Goal: Transaction & Acquisition: Purchase product/service

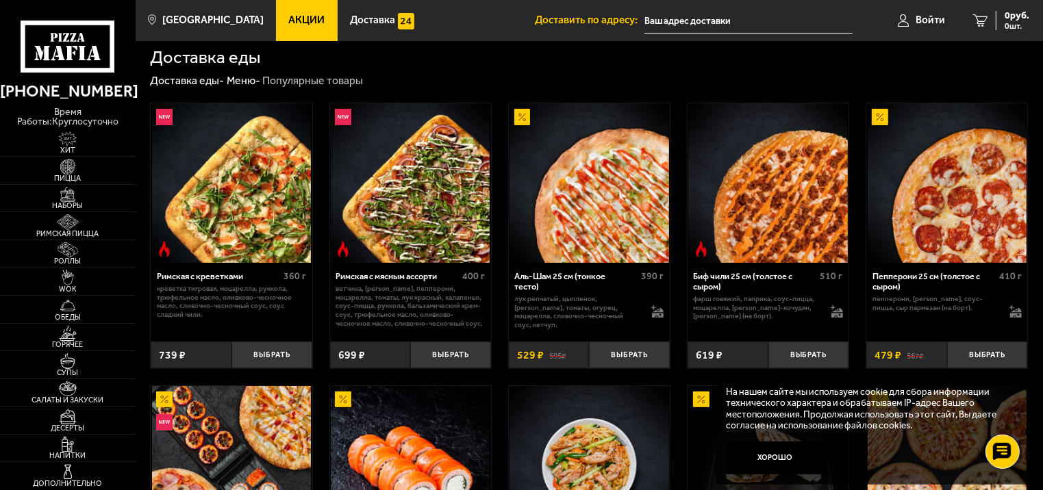
scroll to position [260, 0]
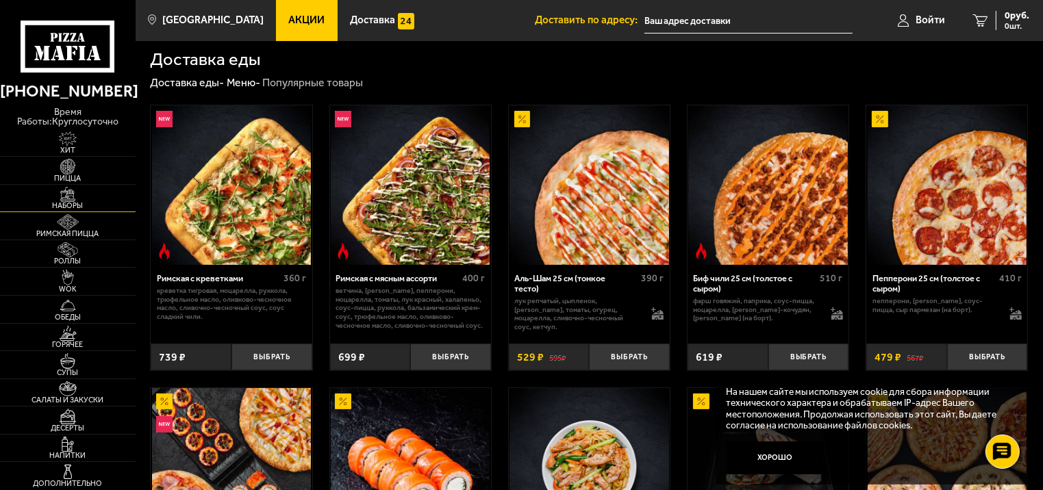
click at [66, 187] on img at bounding box center [68, 195] width 42 height 16
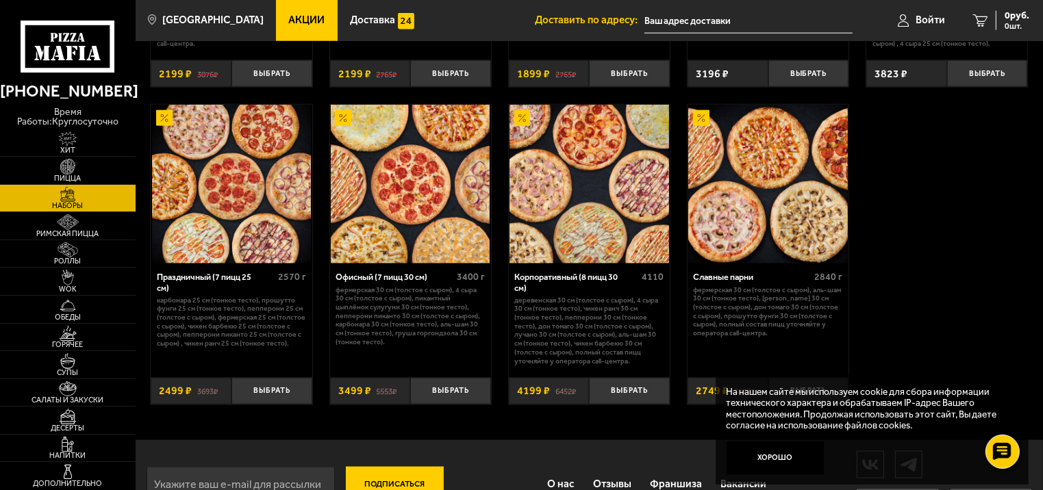
scroll to position [1718, 0]
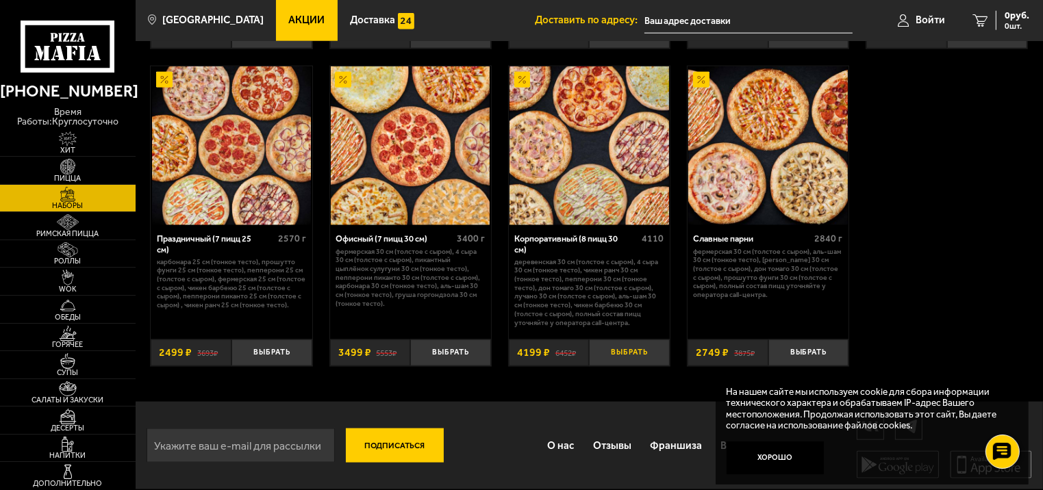
click at [620, 351] on button "Выбрать" at bounding box center [629, 353] width 81 height 27
click at [64, 452] on span "Напитки" at bounding box center [68, 456] width 136 height 8
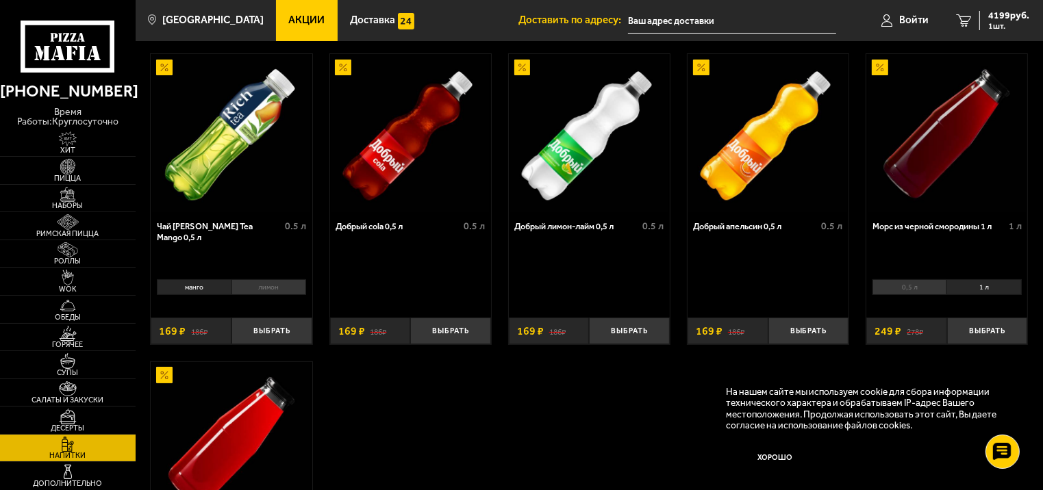
scroll to position [60, 0]
click at [66, 220] on img at bounding box center [68, 222] width 42 height 16
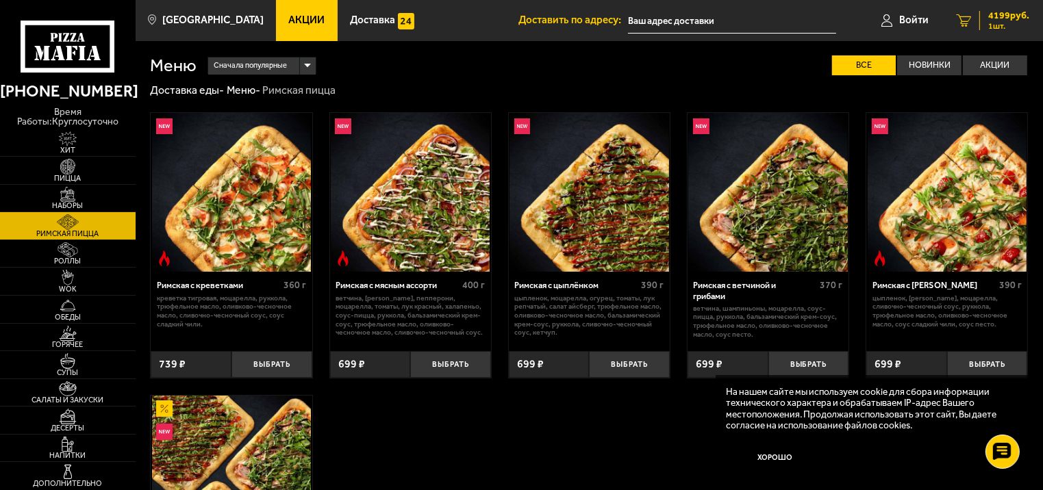
click at [1000, 22] on span "1 шт." at bounding box center [1008, 26] width 41 height 8
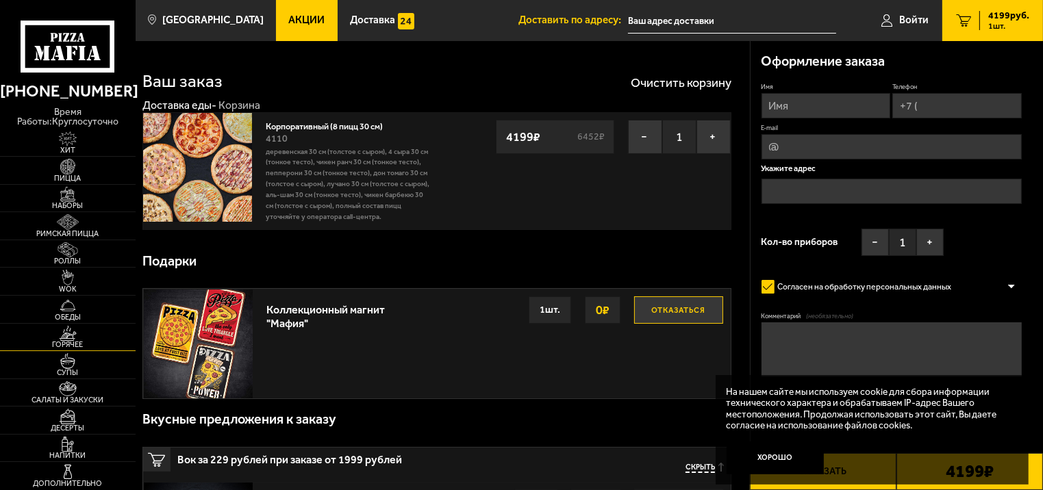
scroll to position [181, 0]
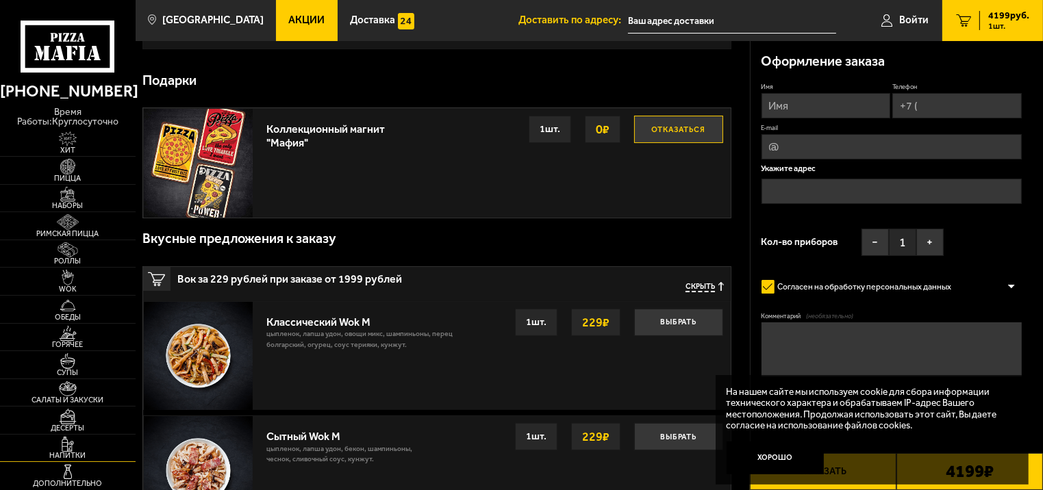
click at [74, 457] on span "Напитки" at bounding box center [68, 456] width 136 height 8
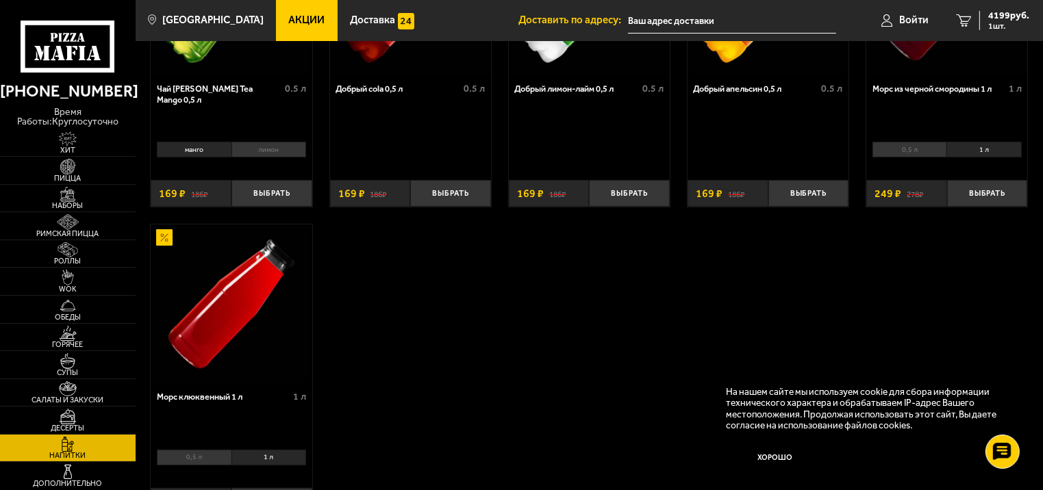
scroll to position [196, 0]
click at [290, 457] on li "1 л" at bounding box center [268, 459] width 75 height 16
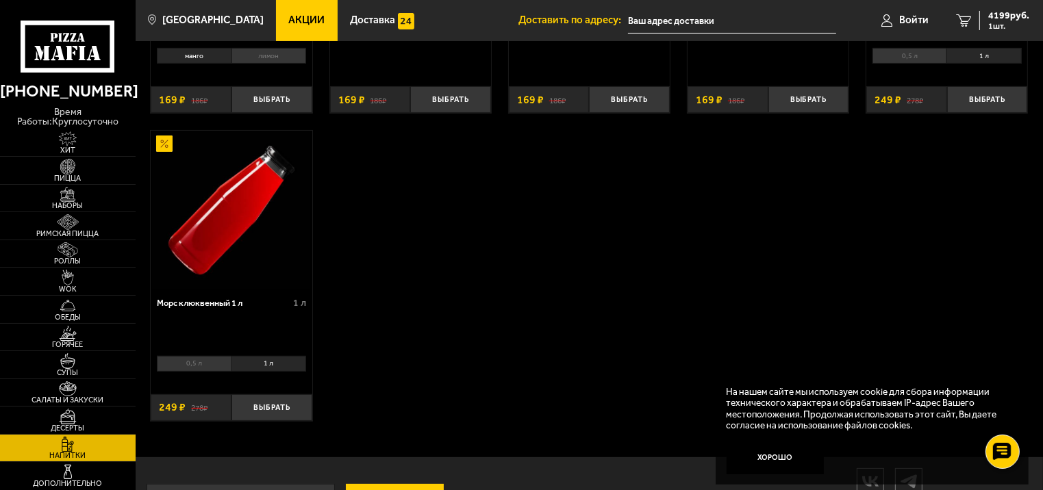
scroll to position [290, 0]
click at [272, 359] on li "1 л" at bounding box center [268, 364] width 75 height 16
click at [290, 416] on button "Выбрать" at bounding box center [271, 407] width 81 height 27
click at [290, 410] on button "+" at bounding box center [298, 407] width 27 height 27
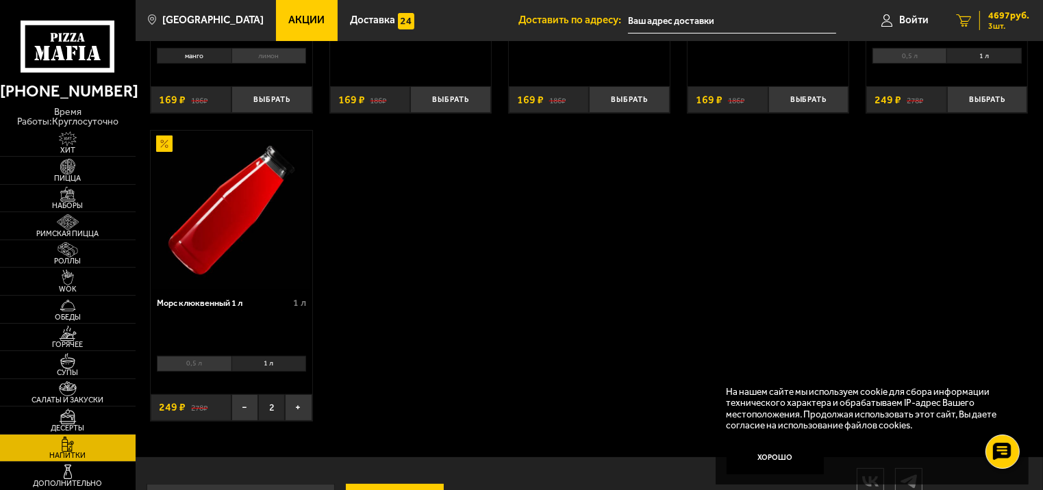
click at [1011, 9] on link "3 4697 руб. 3 шт." at bounding box center [992, 20] width 101 height 41
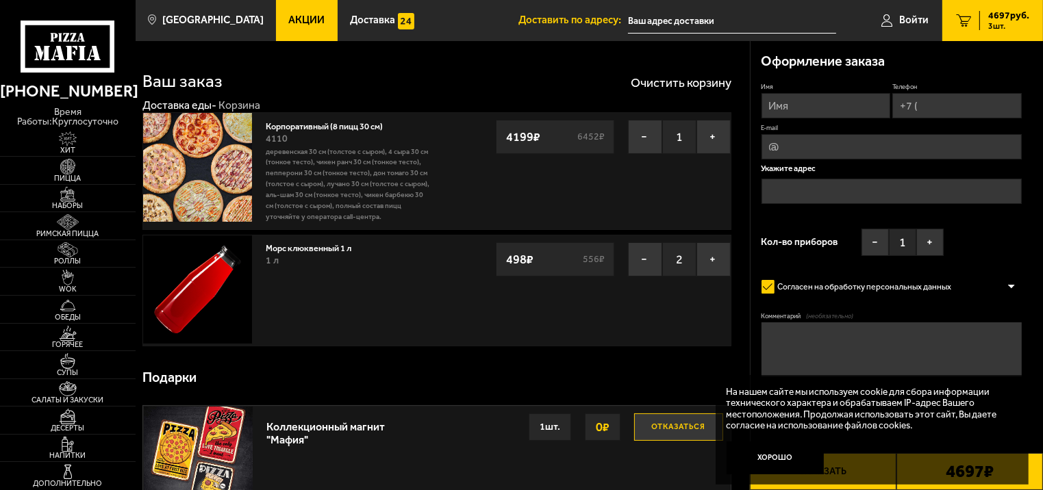
click at [866, 343] on textarea "Комментарий (необязательно)" at bounding box center [891, 350] width 261 height 54
click at [805, 105] on input "Имя" at bounding box center [825, 105] width 129 height 25
type input "T"
type input "[PERSON_NAME]"
type input "+7 (913) 852-84-88"
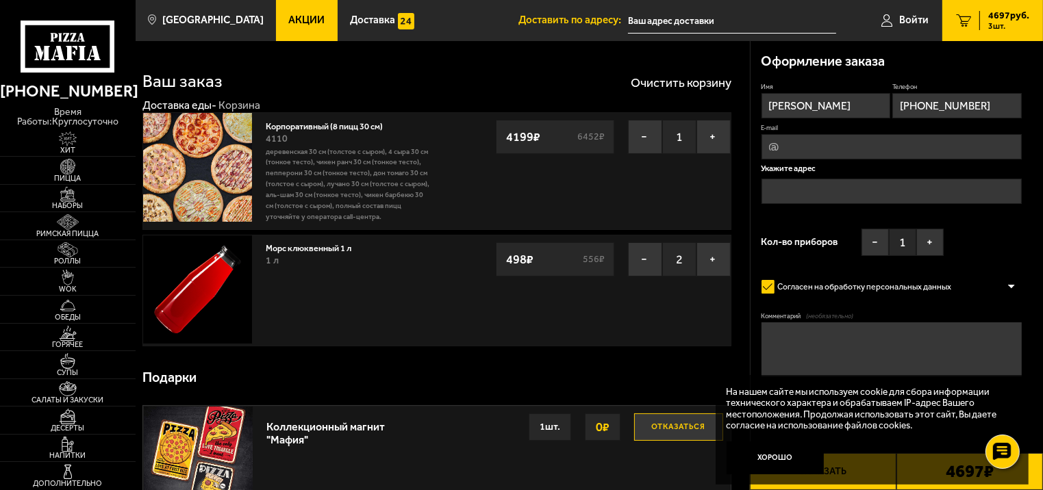
type input "livelihood20@gmail.com"
click at [849, 191] on input "text" at bounding box center [891, 192] width 261 height 25
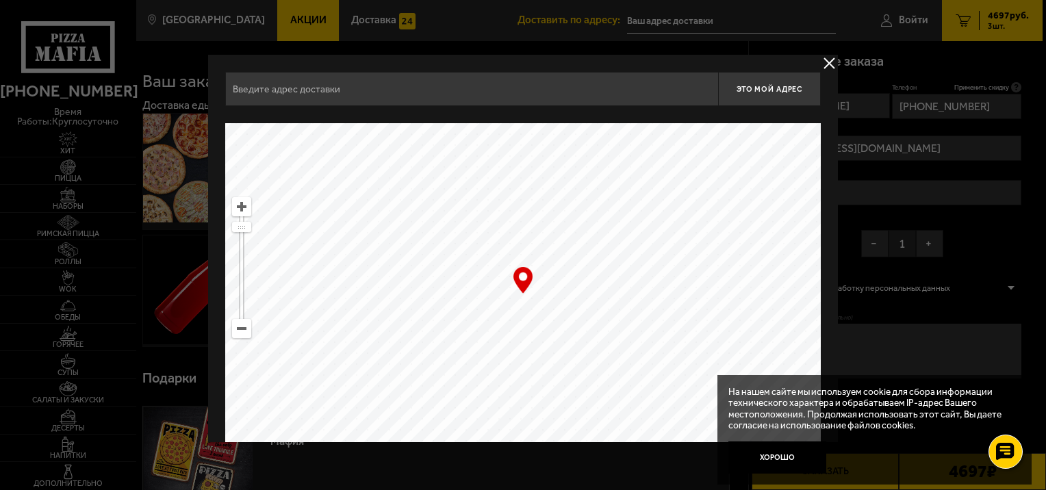
click at [427, 244] on ymaps at bounding box center [523, 294] width 596 height 342
click at [364, 99] on input "text" at bounding box center [471, 89] width 493 height 34
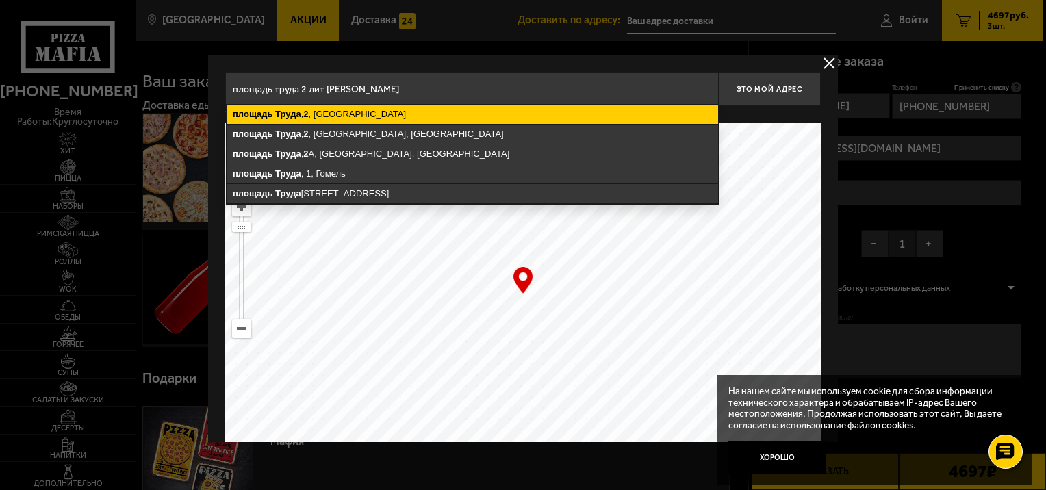
click at [364, 113] on ymaps "площадь Труда , 2 , Санкт-Петербург" at bounding box center [473, 114] width 492 height 19
type input "Санкт-Петербург, площадь Труда, 2"
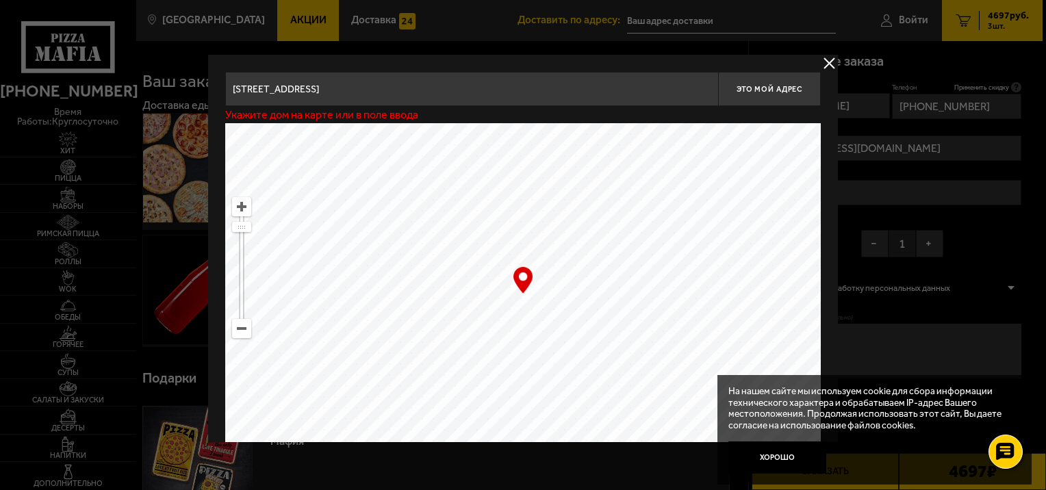
type input "площадь Труда, 2"
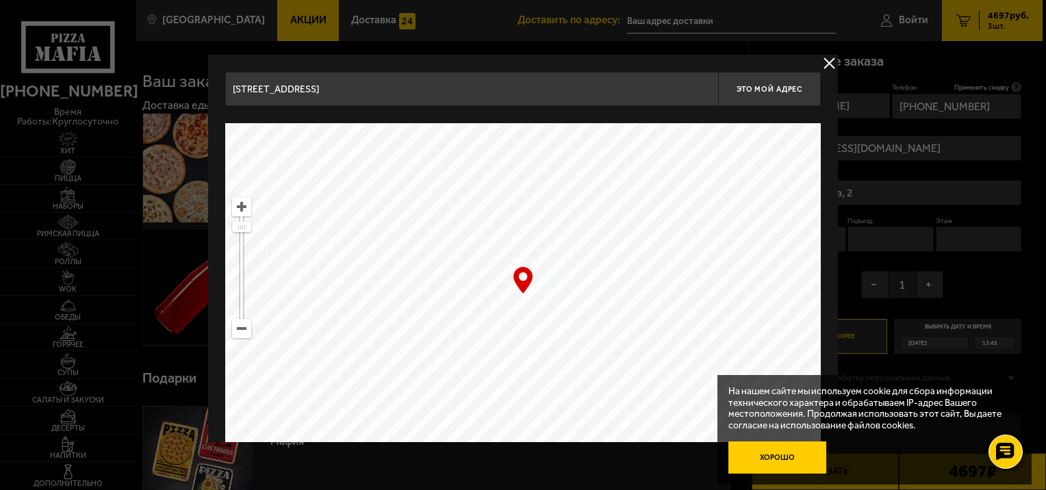
click at [804, 457] on button "Хорошо" at bounding box center [778, 458] width 98 height 33
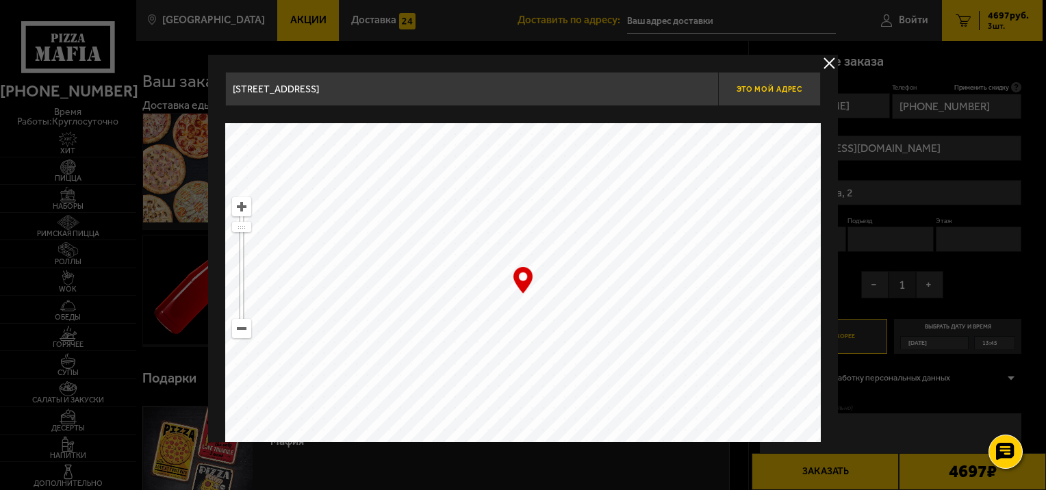
click at [785, 83] on button "Это мой адрес" at bounding box center [769, 89] width 103 height 34
type input "площадь Труда, 2"
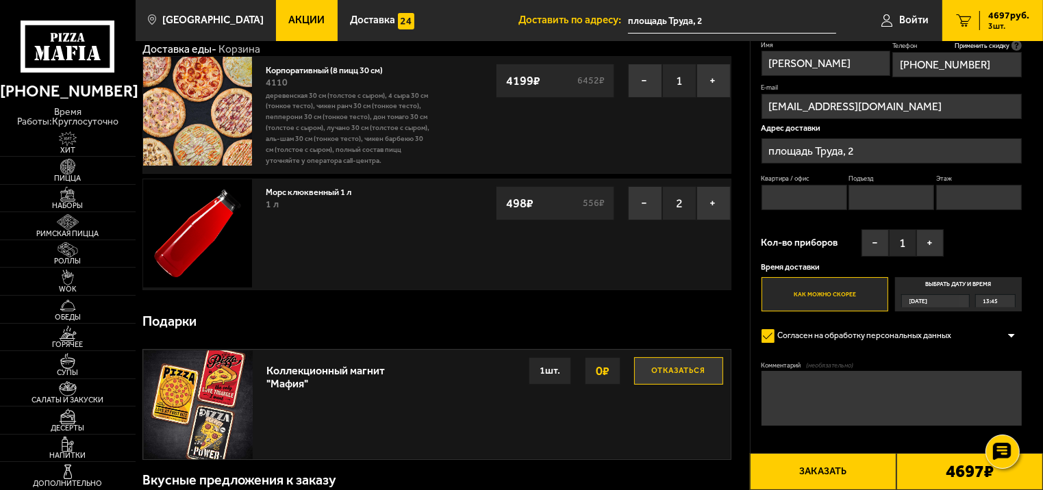
scroll to position [57, 0]
click at [808, 375] on textarea "Комментарий (необязательно)" at bounding box center [891, 398] width 261 height 54
click at [992, 301] on span "13:45" at bounding box center [990, 301] width 15 height 12
click at [0, 0] on input "Выбрать дату и время Сегодня 13:45" at bounding box center [0, 0] width 0 height 0
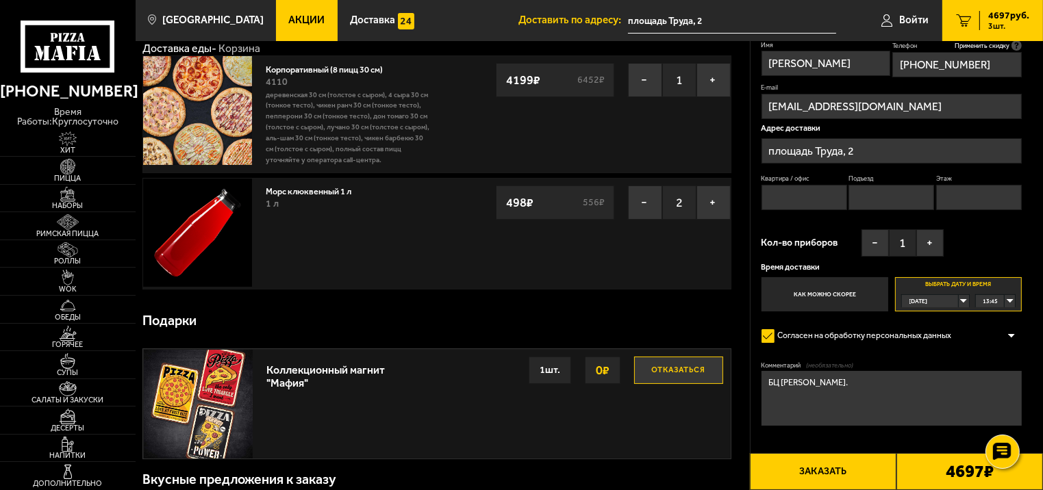
click at [992, 301] on span "13:45" at bounding box center [990, 301] width 15 height 12
click at [995, 394] on span "17:00" at bounding box center [991, 397] width 15 height 12
click at [959, 299] on div "[DATE]" at bounding box center [930, 301] width 57 height 12
click at [948, 313] on li "[DATE]" at bounding box center [936, 314] width 66 height 14
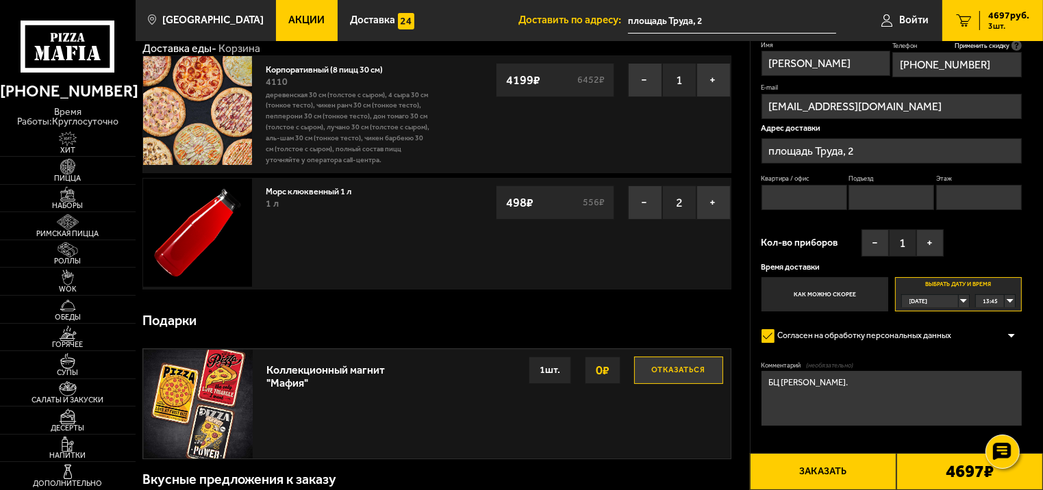
click at [870, 294] on label "Как можно скорее" at bounding box center [824, 294] width 127 height 35
click at [0, 0] on input "Как можно скорее" at bounding box center [0, 0] width 0 height 0
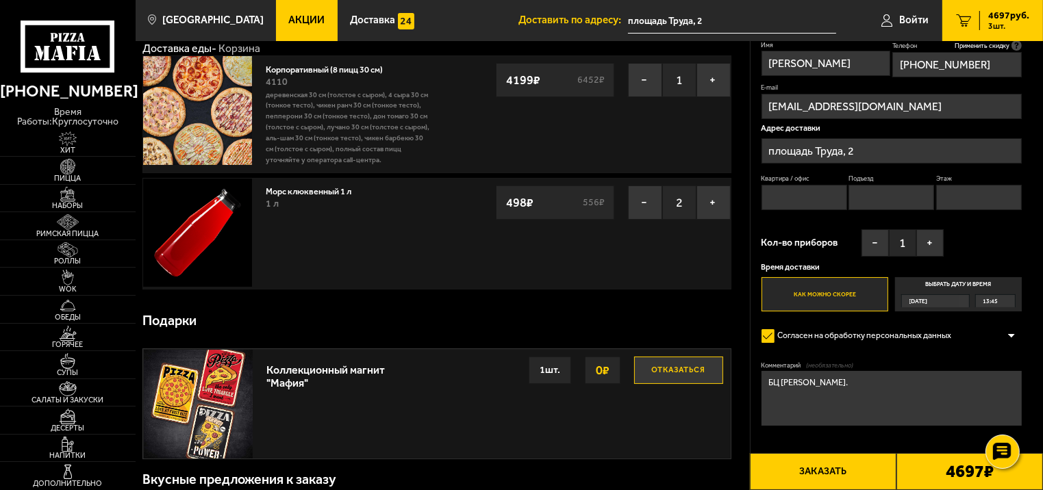
click at [989, 283] on label "Выбрать дату и время Сегодня 13:45" at bounding box center [958, 294] width 127 height 35
click at [0, 0] on input "Выбрать дату и время Сегодня 13:45" at bounding box center [0, 0] width 0 height 0
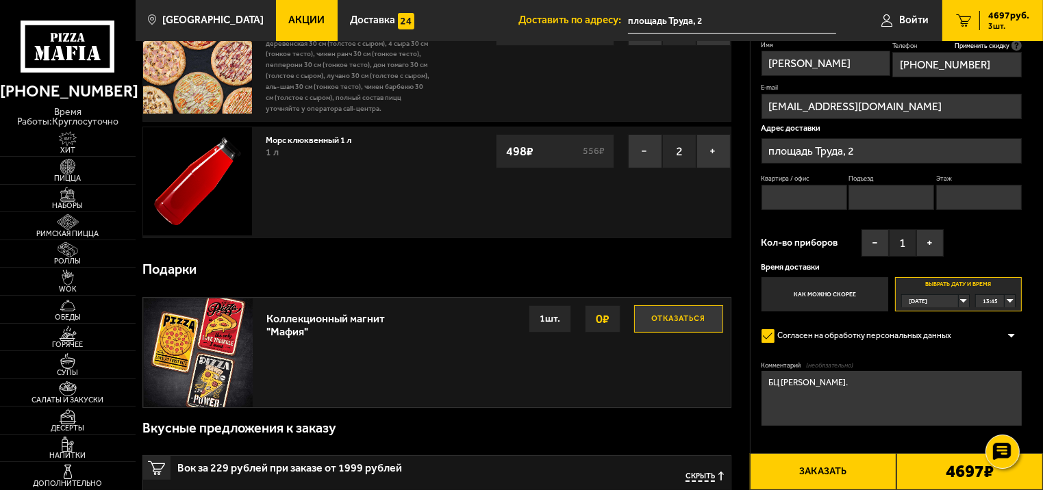
scroll to position [109, 0]
click at [885, 379] on textarea "БЦ [PERSON_NAME]." at bounding box center [891, 398] width 261 height 54
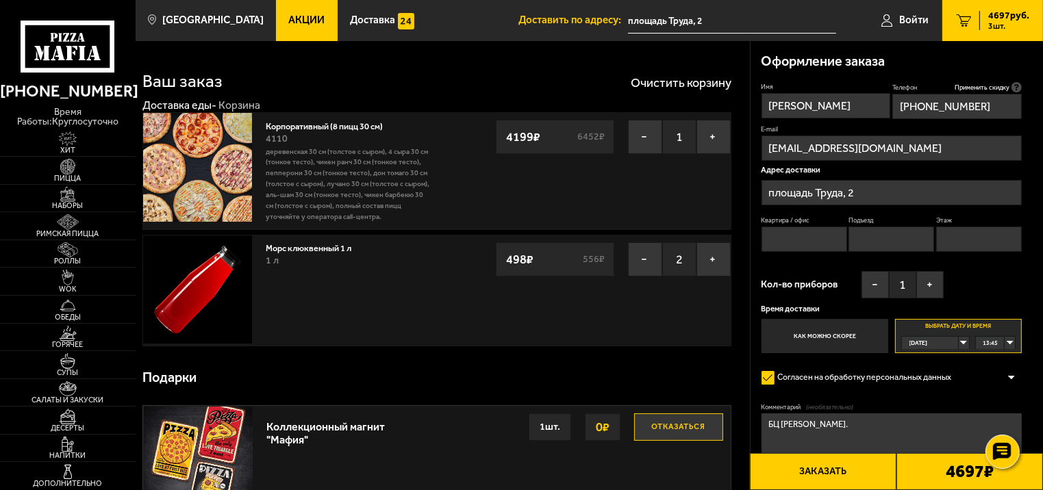
scroll to position [76, 0]
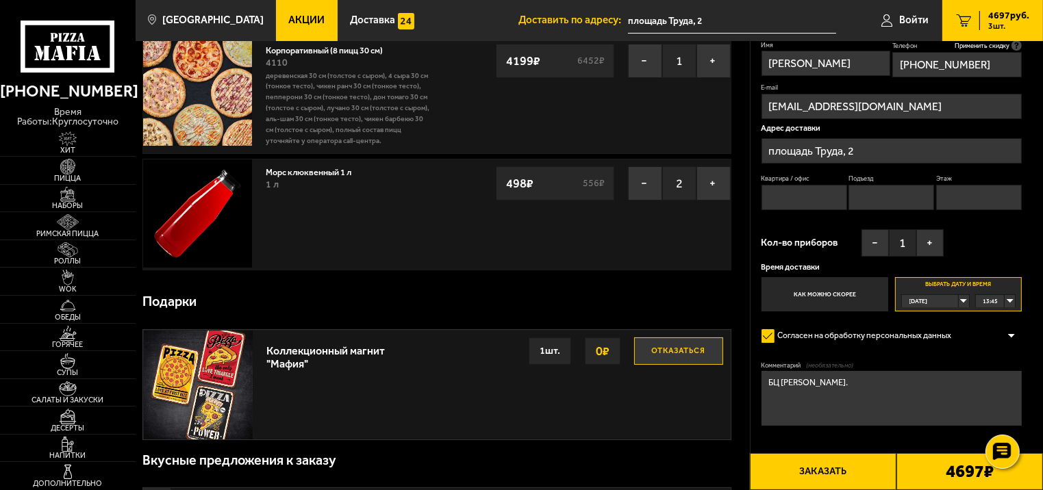
type textarea "БЦ [PERSON_NAME]."
click at [893, 103] on input "livelihood20@gmail.com" at bounding box center [891, 106] width 261 height 25
type input "l"
paste input "[EMAIL_ADDRESS][DOMAIN_NAME]"
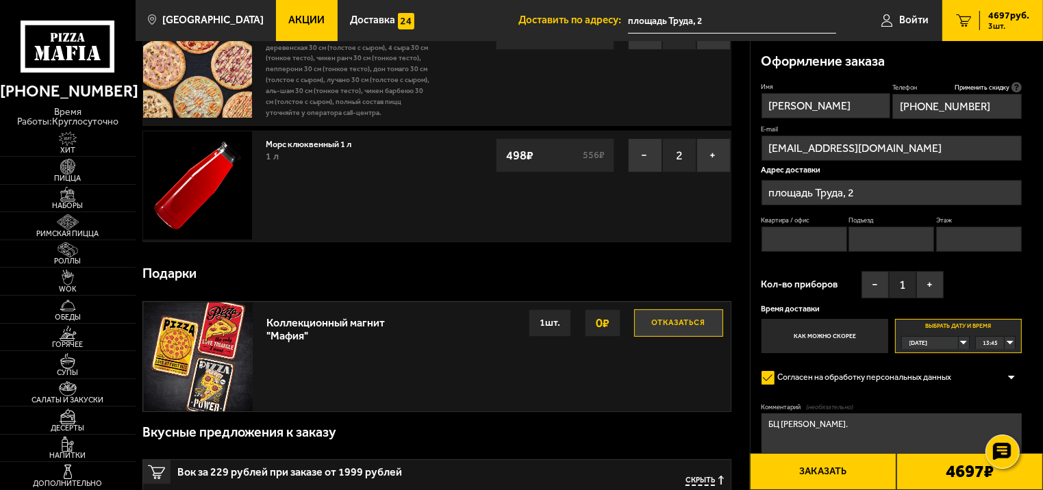
scroll to position [0, 0]
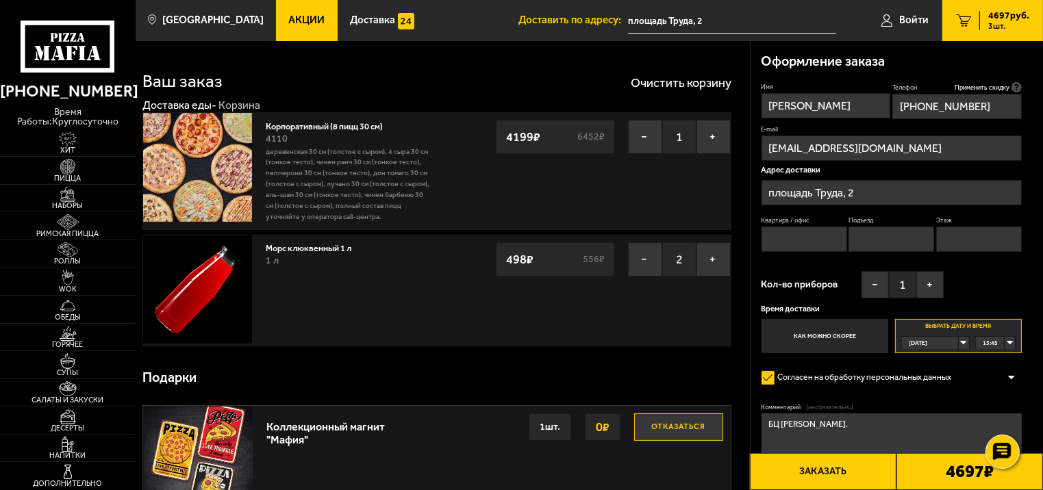
type input "[EMAIL_ADDRESS][DOMAIN_NAME]"
click at [993, 285] on div "Имя Екатерина Телефон Применить скидку Вы будете зарегистрированы автоматически…" at bounding box center [891, 218] width 261 height 272
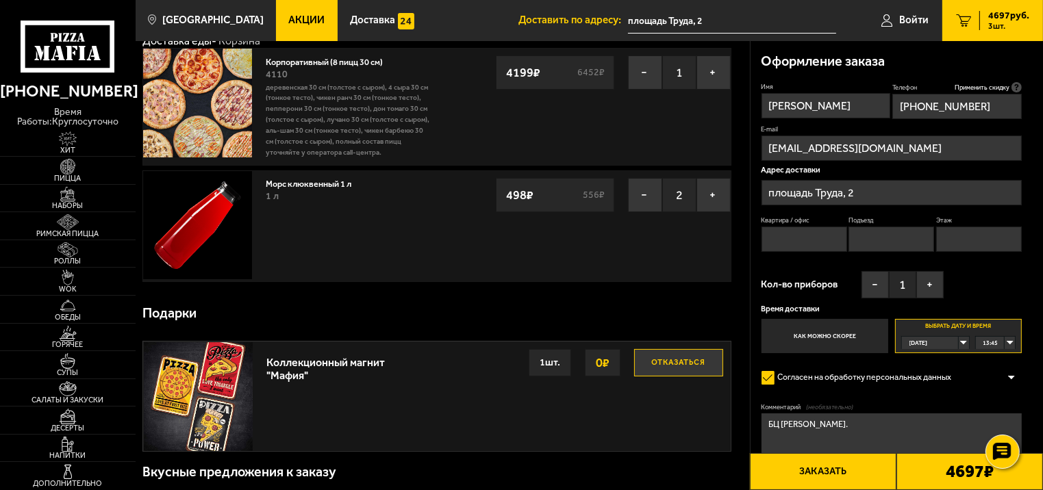
scroll to position [11, 0]
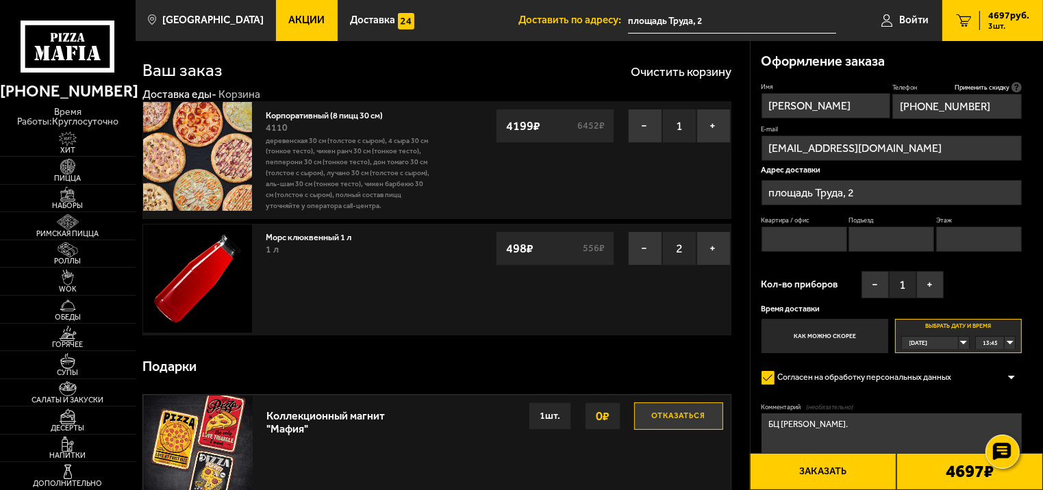
click at [955, 475] on b "4697 ₽" at bounding box center [970, 471] width 48 height 17
click at [1005, 474] on div "4697 ₽" at bounding box center [969, 471] width 147 height 37
click at [844, 472] on button "Заказать" at bounding box center [823, 471] width 147 height 37
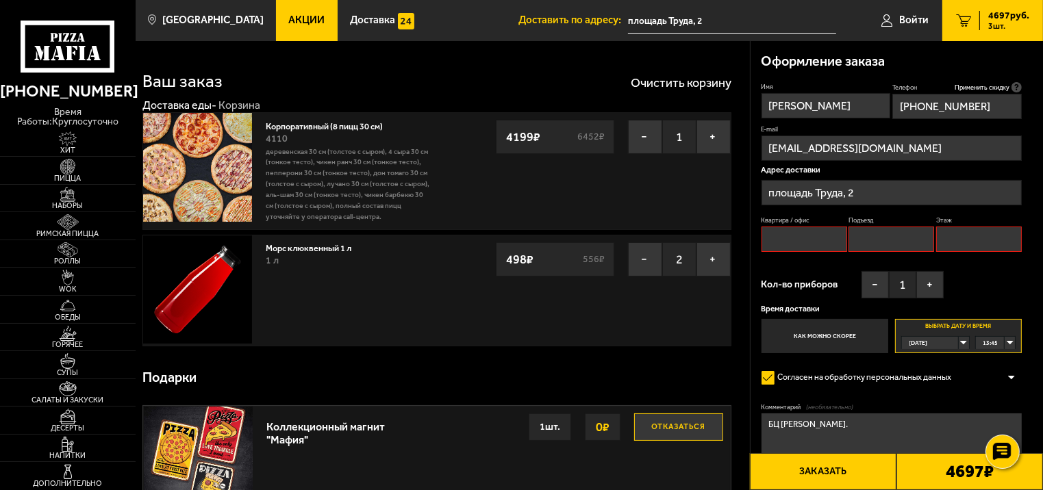
scroll to position [0, 0]
click at [881, 244] on input "Подъезд" at bounding box center [891, 239] width 86 height 25
click at [959, 244] on input "Этаж" at bounding box center [979, 239] width 86 height 25
type input "1"
click at [887, 247] on input "Подъезд" at bounding box center [891, 239] width 86 height 25
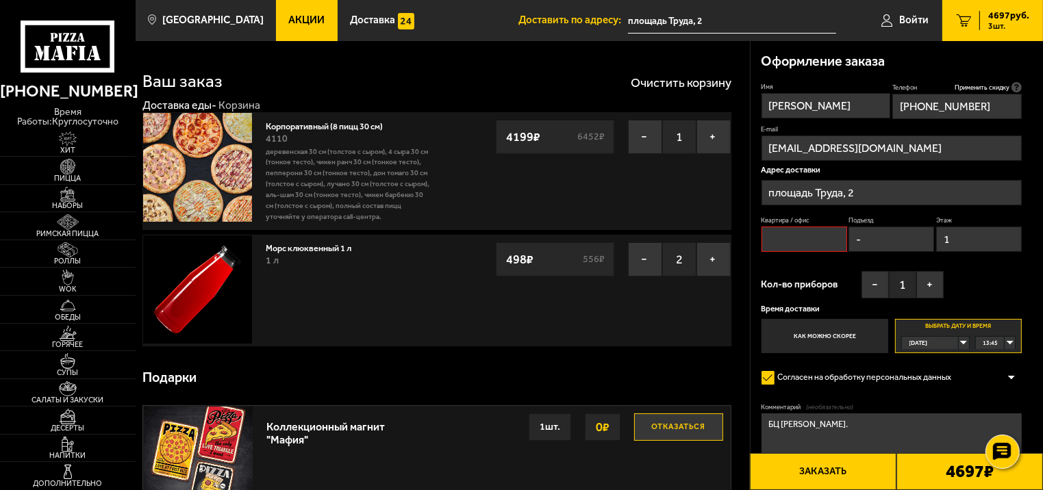
type input "-"
click at [803, 247] on input "Квартира / офис" at bounding box center [804, 239] width 86 height 25
type input "О"
type input "БЦ [PERSON_NAME]"
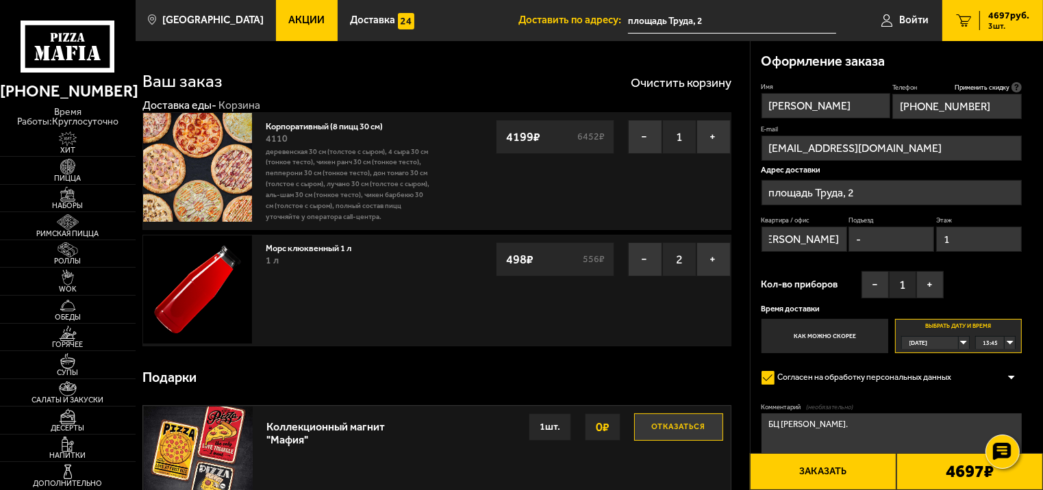
scroll to position [0, 0]
click at [840, 480] on button "Заказать" at bounding box center [823, 471] width 147 height 37
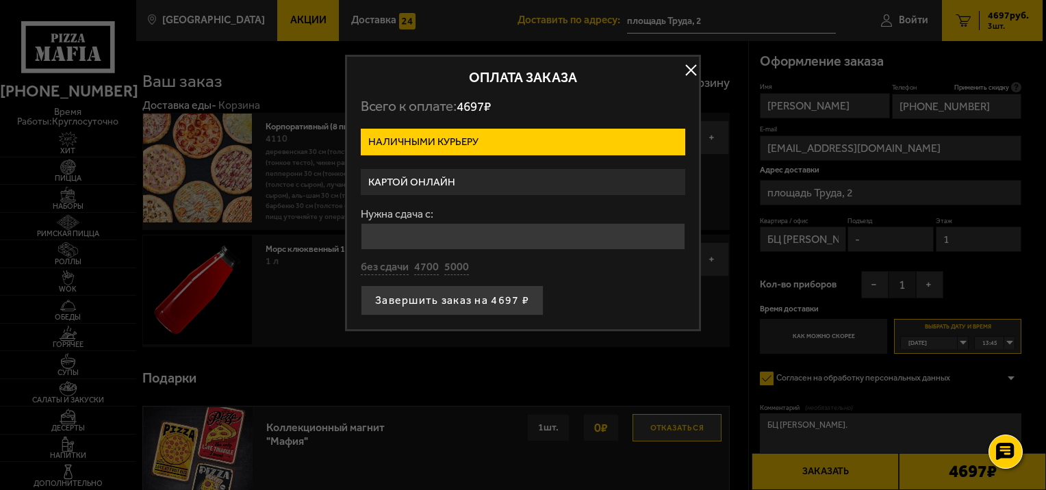
click at [473, 182] on label "Картой онлайн" at bounding box center [523, 182] width 325 height 27
click at [0, 0] on input "Картой онлайн" at bounding box center [0, 0] width 0 height 0
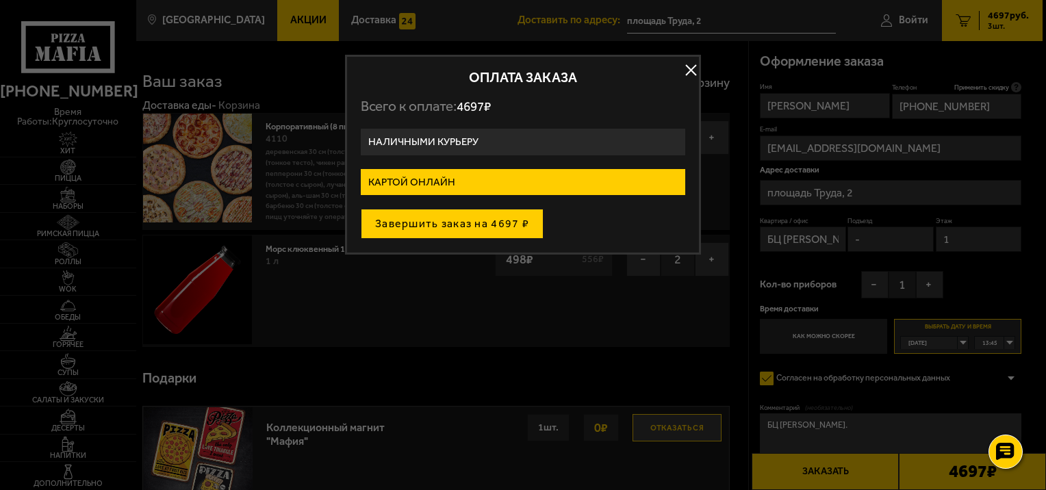
click at [470, 220] on button "Завершить заказ на 4697 ₽" at bounding box center [452, 224] width 183 height 30
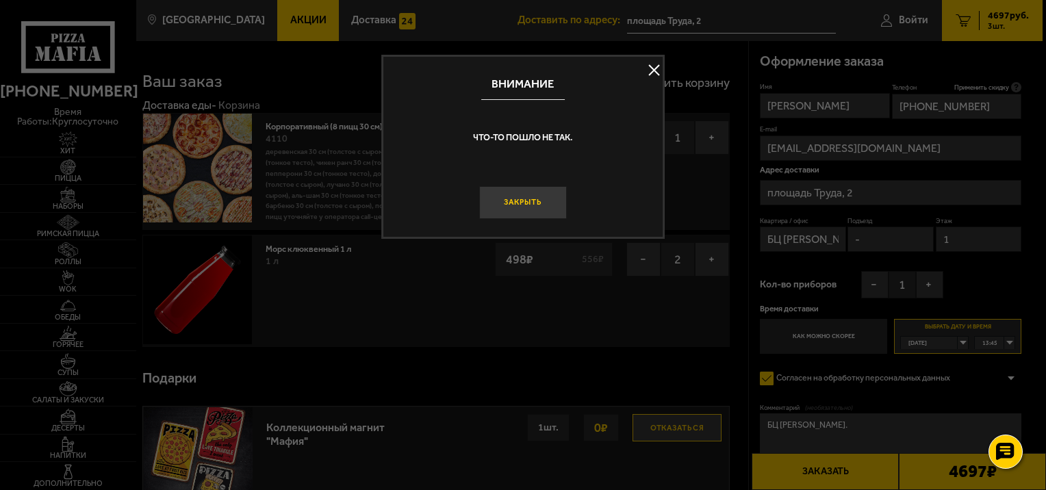
click at [531, 197] on button "Закрыть" at bounding box center [522, 202] width 87 height 33
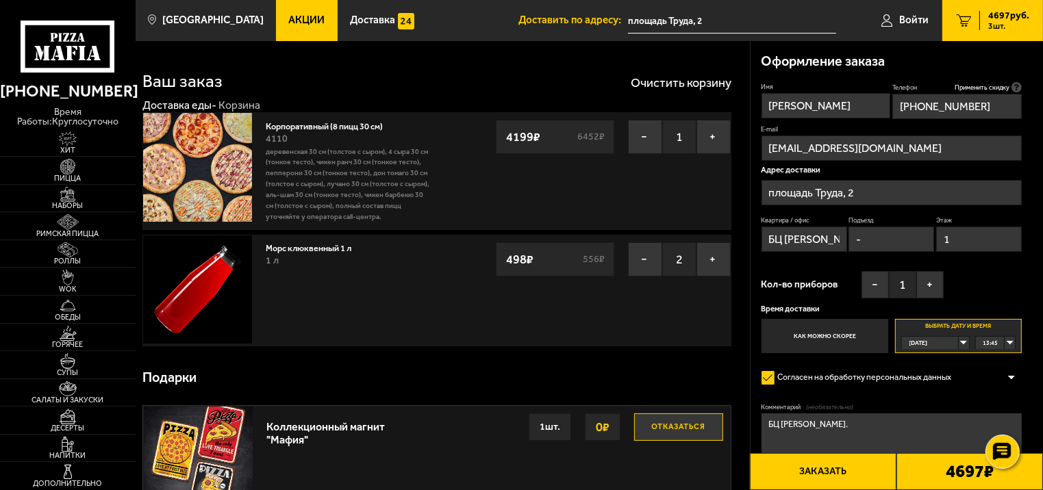
click at [833, 469] on button "Заказать" at bounding box center [823, 471] width 147 height 37
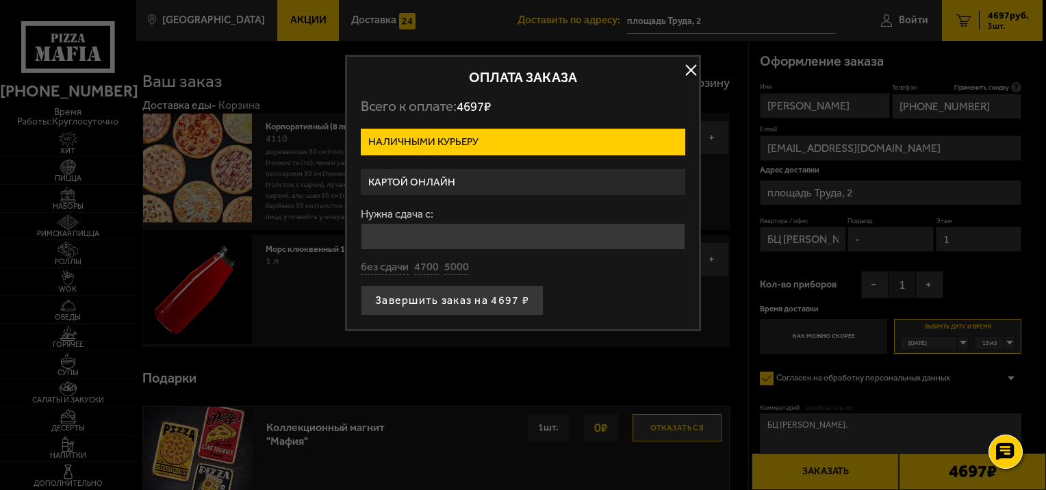
click at [470, 173] on label "Картой онлайн" at bounding box center [523, 182] width 325 height 27
click at [0, 0] on input "Картой онлайн" at bounding box center [0, 0] width 0 height 0
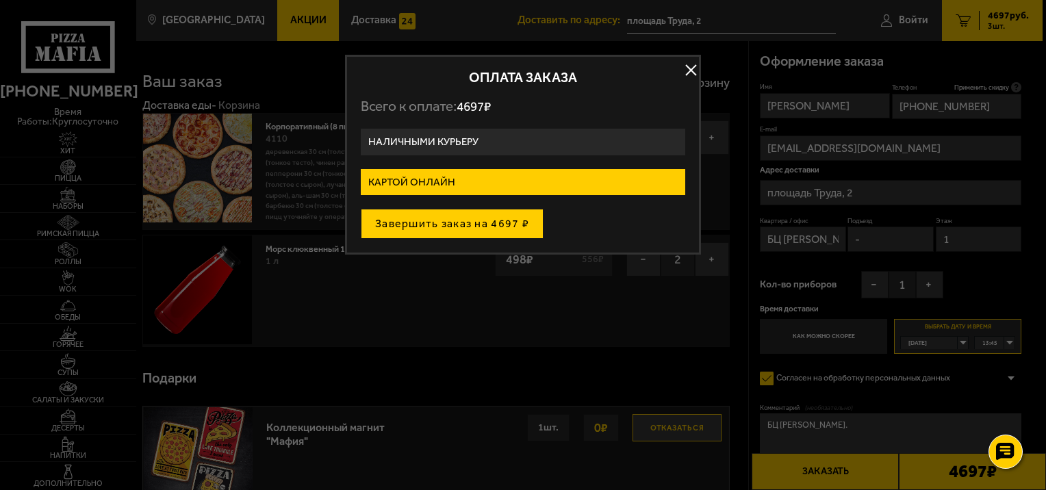
click at [449, 220] on button "Завершить заказ на 4697 ₽" at bounding box center [452, 224] width 183 height 30
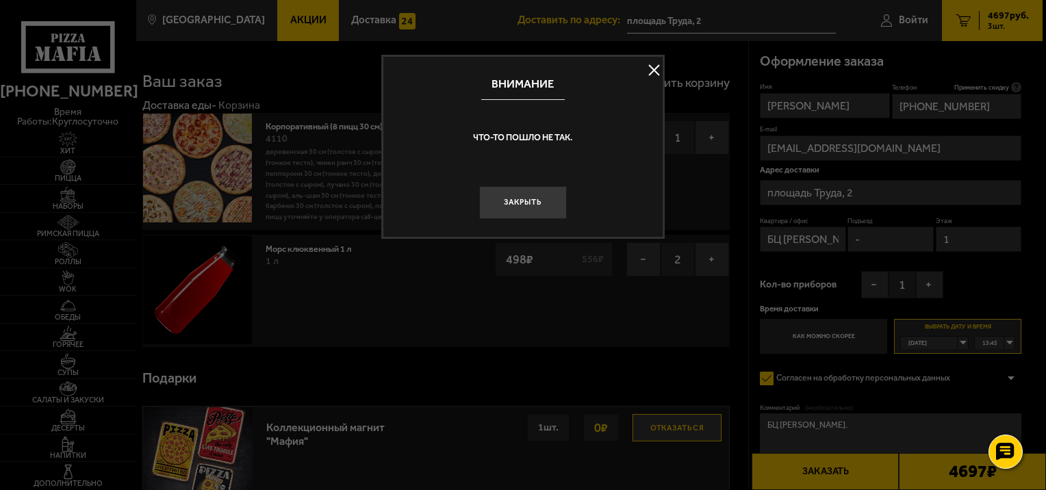
click at [651, 74] on button at bounding box center [654, 70] width 21 height 21
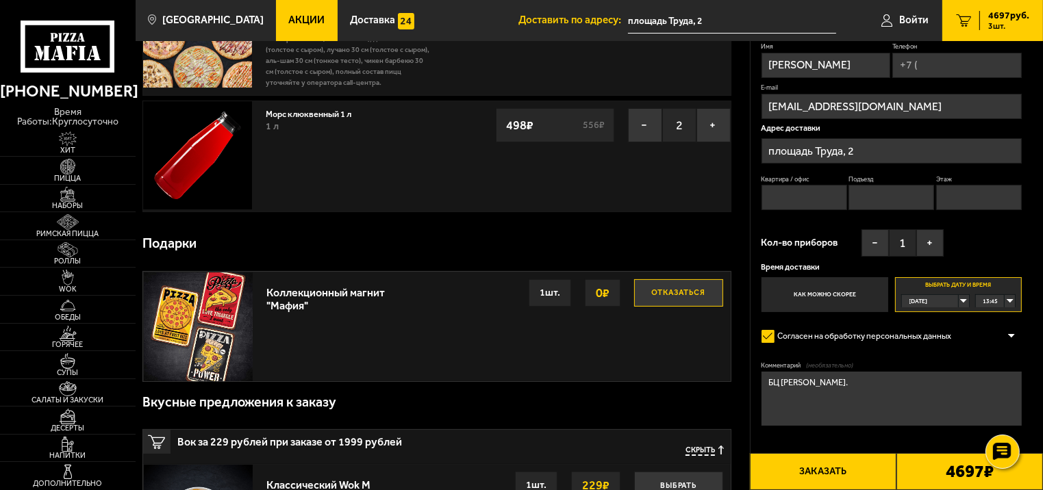
scroll to position [153, 0]
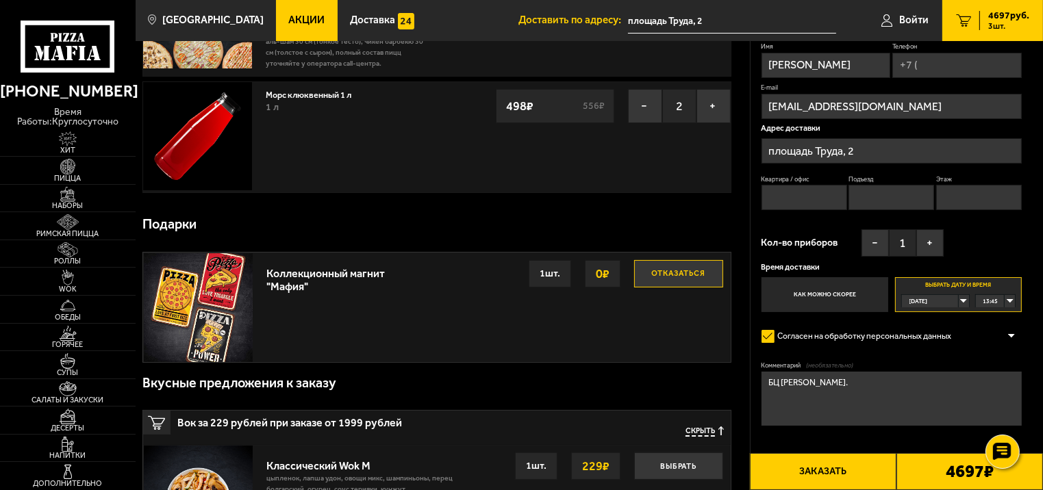
click at [974, 475] on b "4697 ₽" at bounding box center [970, 471] width 48 height 17
click at [830, 466] on button "Заказать" at bounding box center [823, 471] width 147 height 37
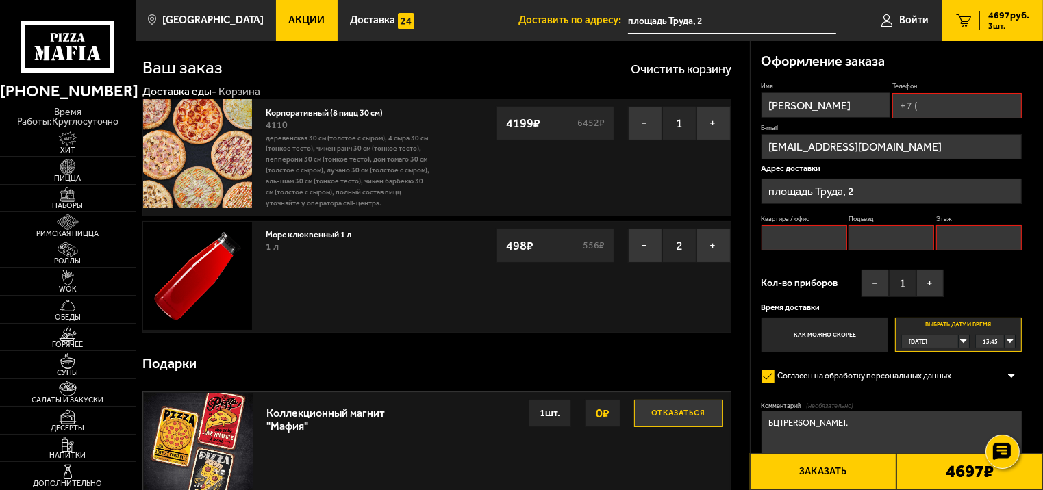
scroll to position [0, 0]
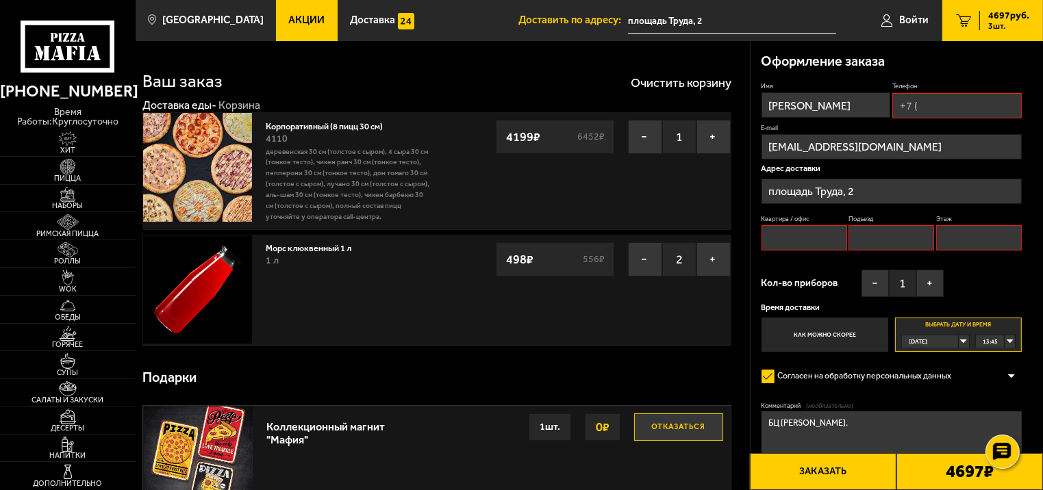
click at [816, 241] on input "Квартира / офис" at bounding box center [804, 237] width 86 height 25
type input "БЦ [PERSON_NAME]"
type input "-"
type input "1"
click at [844, 470] on button "Заказать" at bounding box center [823, 471] width 147 height 37
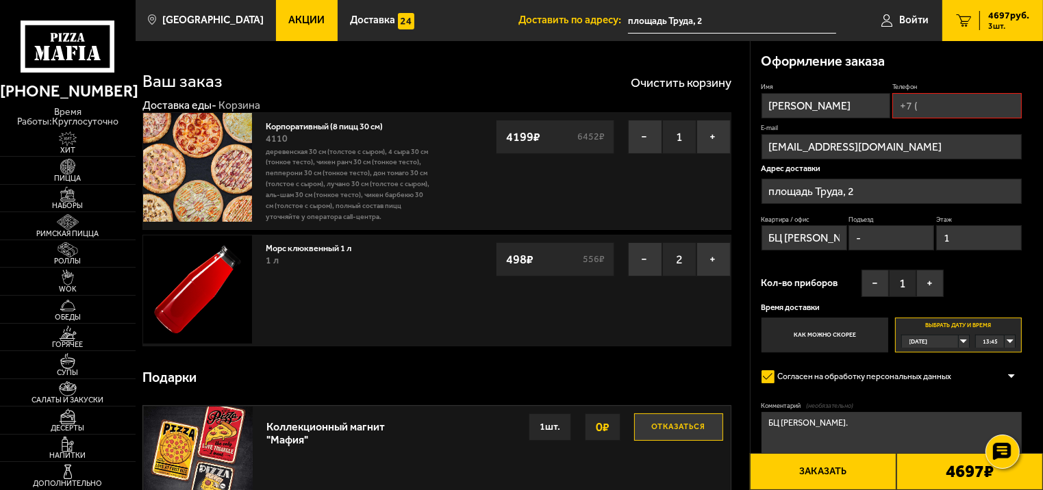
click at [809, 468] on button "Заказать" at bounding box center [823, 471] width 147 height 37
click at [925, 112] on input "Телефон" at bounding box center [956, 105] width 129 height 25
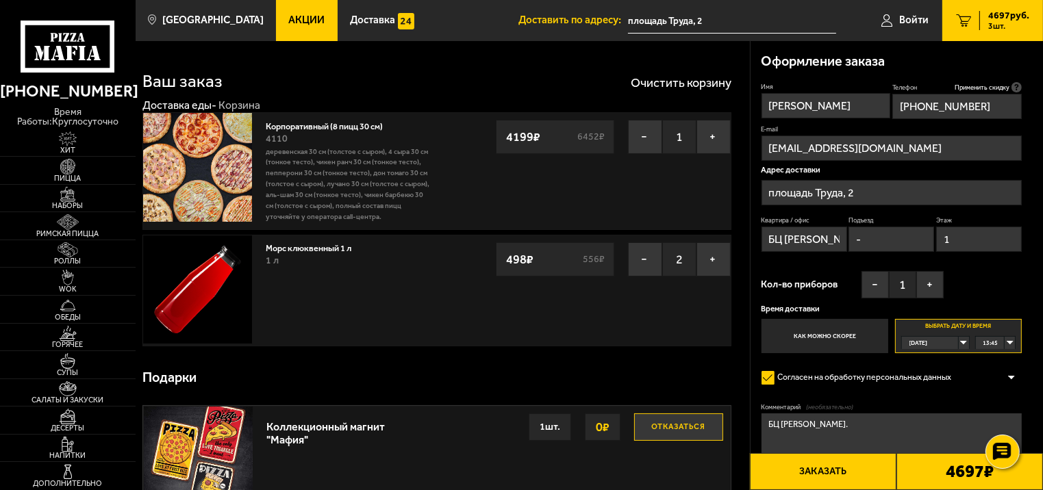
type input "[PHONE_NUMBER]"
click at [834, 468] on button "Заказать" at bounding box center [823, 471] width 147 height 37
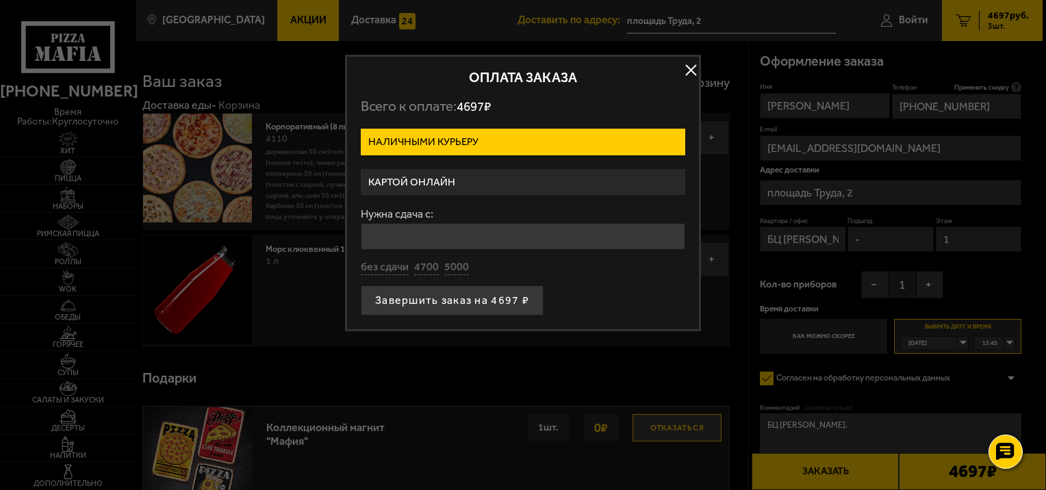
click at [421, 177] on label "Картой онлайн" at bounding box center [523, 182] width 325 height 27
click at [0, 0] on input "Картой онлайн" at bounding box center [0, 0] width 0 height 0
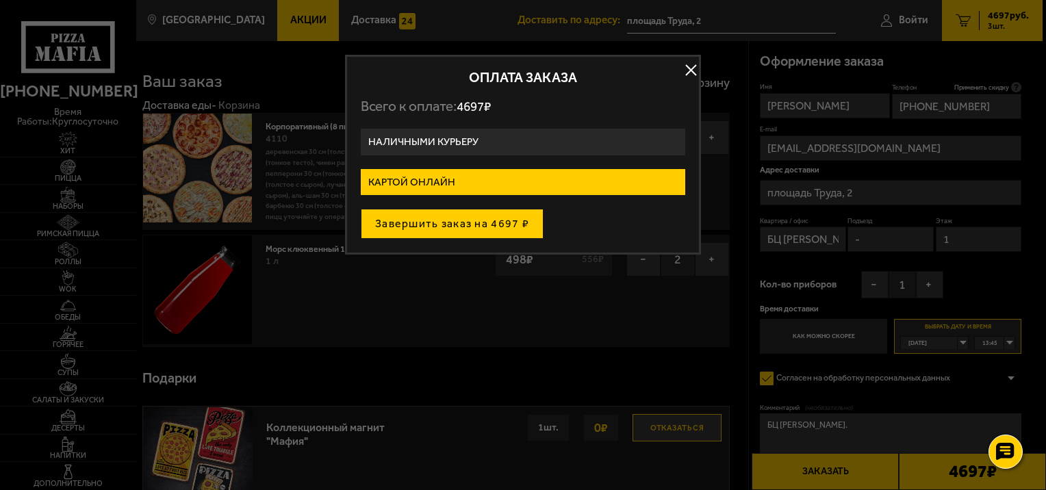
click at [455, 229] on button "Завершить заказ на 4697 ₽" at bounding box center [452, 224] width 183 height 30
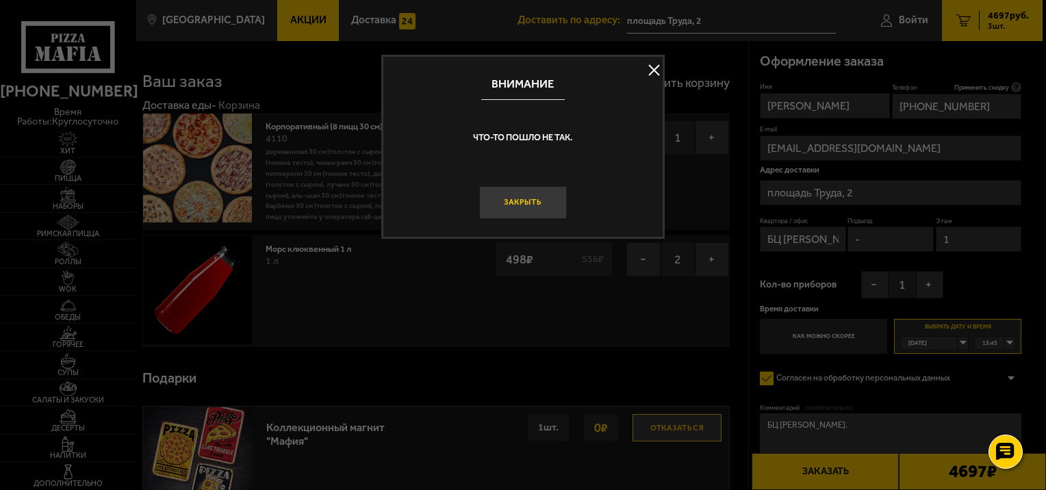
click at [522, 199] on button "Закрыть" at bounding box center [522, 202] width 87 height 33
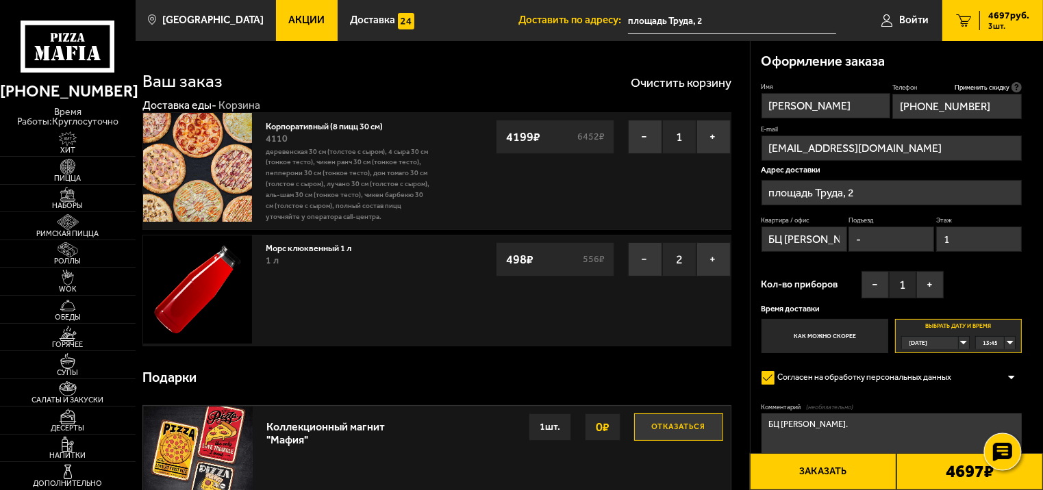
click at [1009, 447] on use at bounding box center [1002, 451] width 20 height 19
click at [1008, 400] on link at bounding box center [1002, 410] width 36 height 36
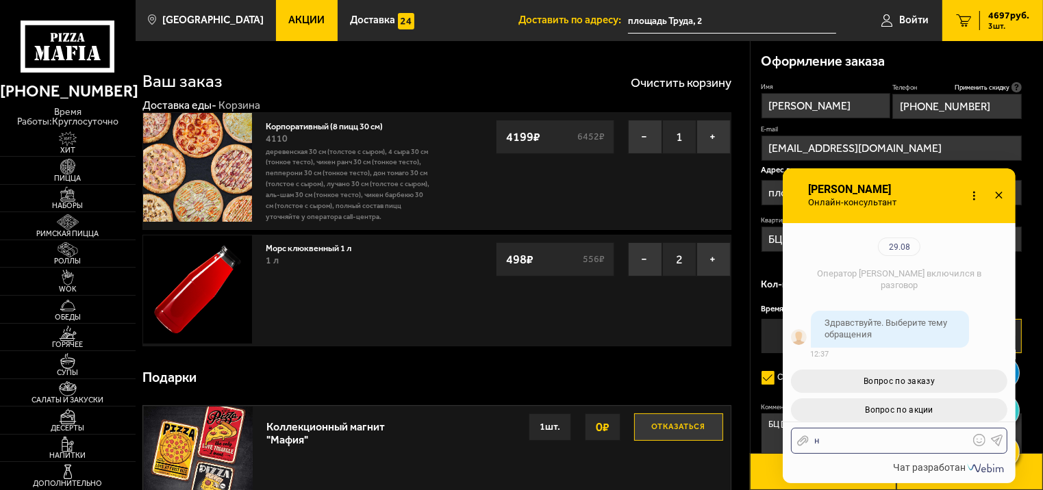
scroll to position [149, 0]
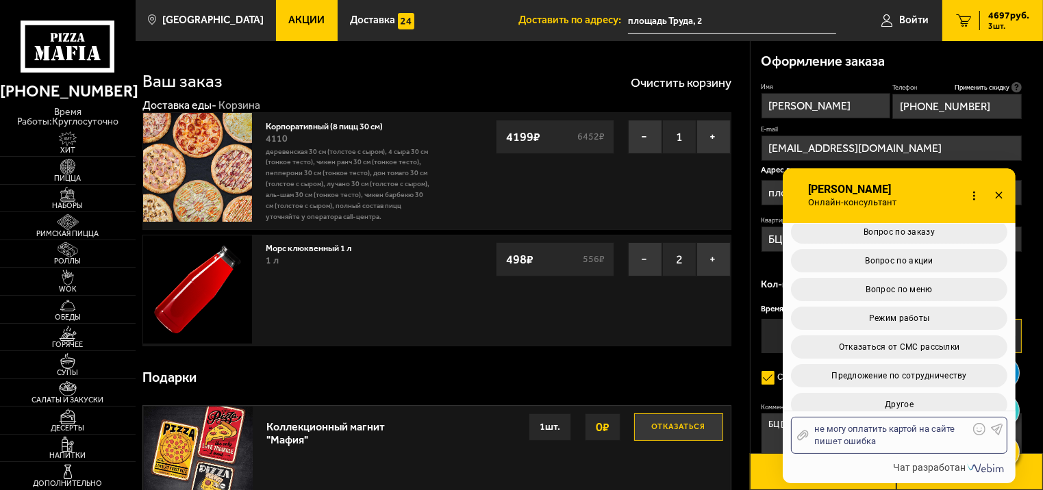
click at [998, 431] on icon at bounding box center [997, 429] width 12 height 12
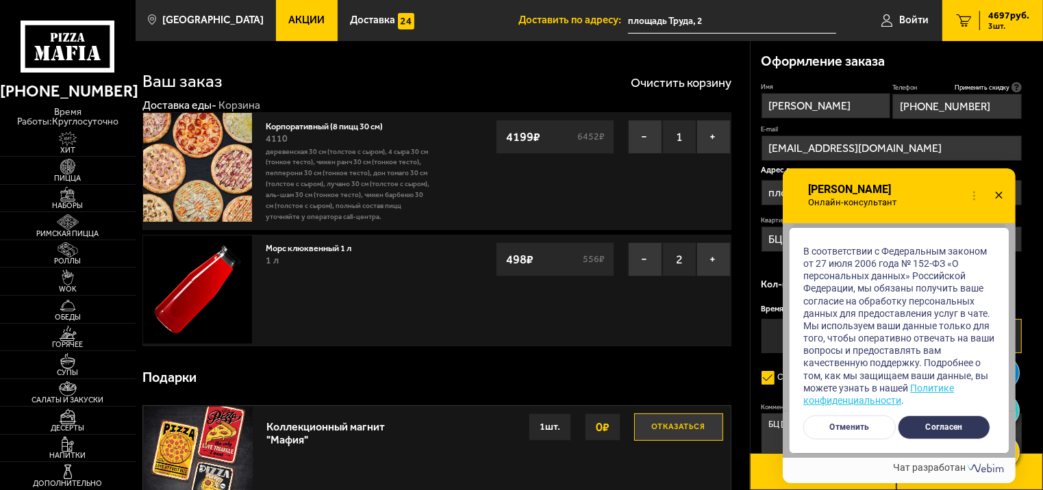
click at [952, 430] on button "Согласен" at bounding box center [944, 428] width 92 height 24
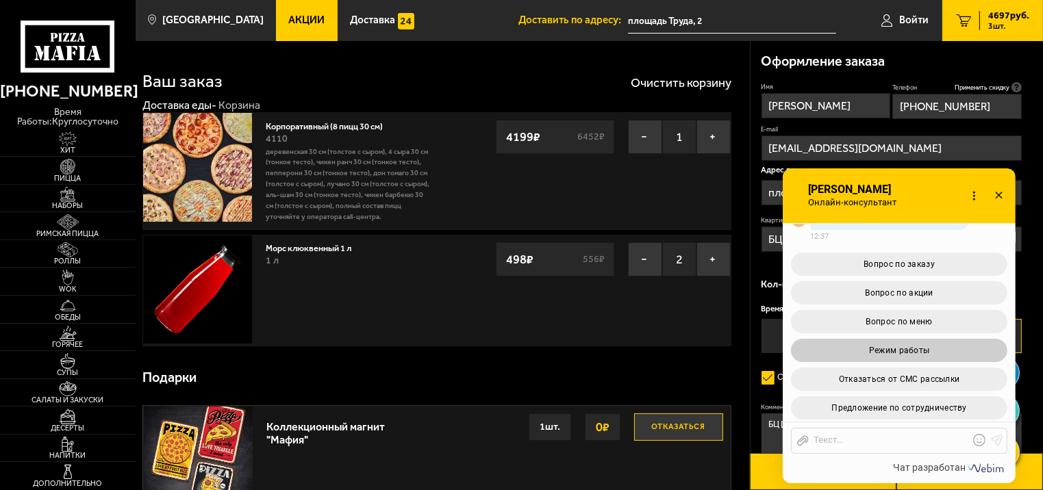
scroll to position [483, 0]
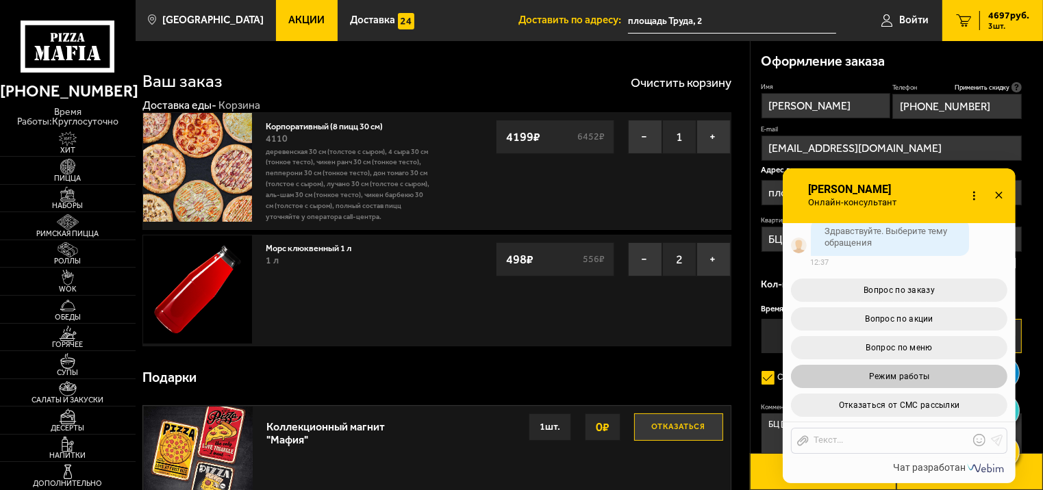
click at [913, 315] on span "Вопрос по акции" at bounding box center [900, 319] width 68 height 10
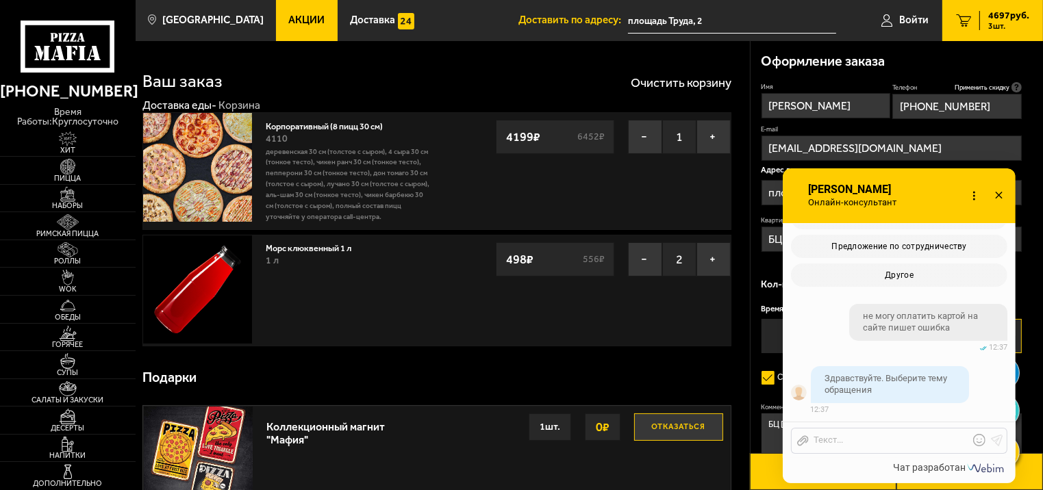
scroll to position [279, 0]
drag, startPoint x: 975, startPoint y: 334, endPoint x: 857, endPoint y: 316, distance: 119.1
click at [857, 316] on div "не могу оплатить картой на сайте пишет ошибка" at bounding box center [928, 322] width 158 height 37
copy span "не могу оплатить картой на сайте пишет ошибка"
drag, startPoint x: 857, startPoint y: 316, endPoint x: 846, endPoint y: 438, distance: 122.4
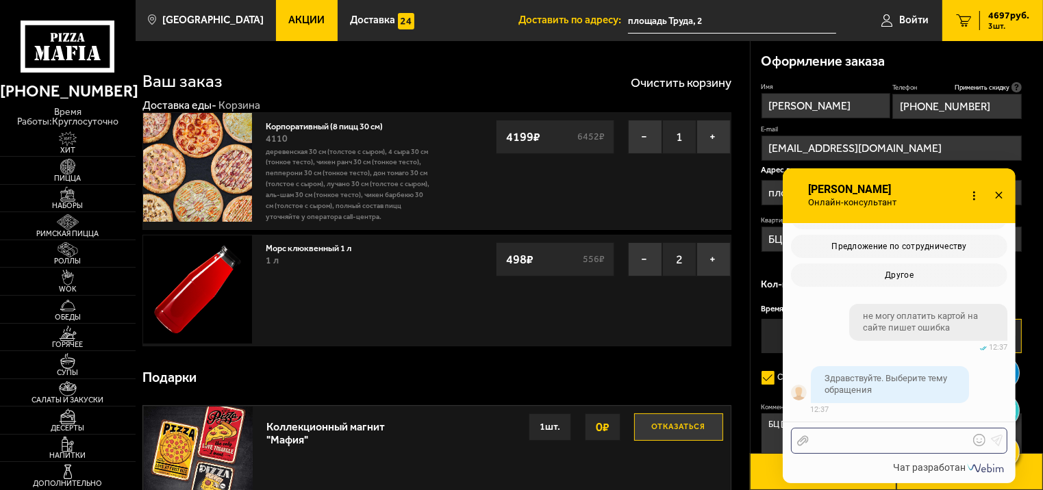
click at [846, 438] on div at bounding box center [889, 441] width 160 height 12
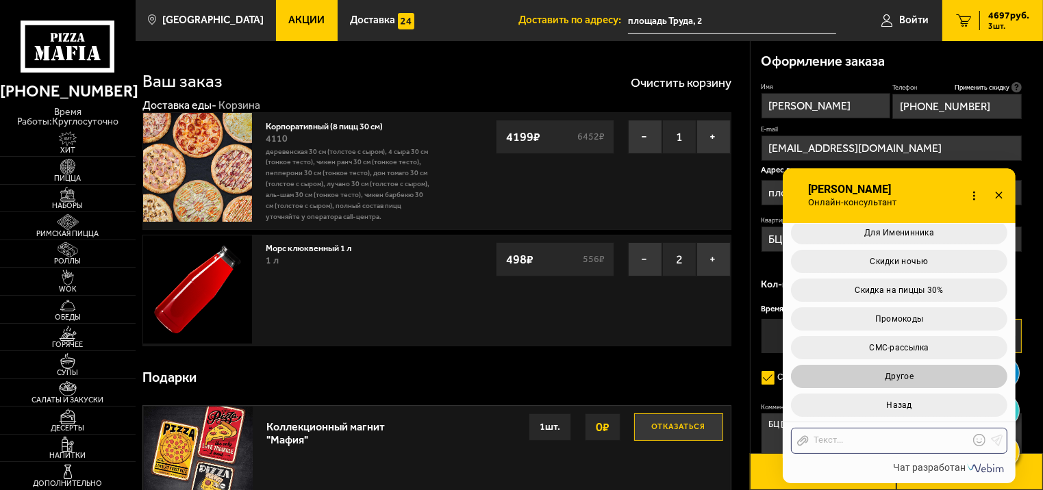
click at [907, 373] on span "Другое" at bounding box center [899, 377] width 29 height 10
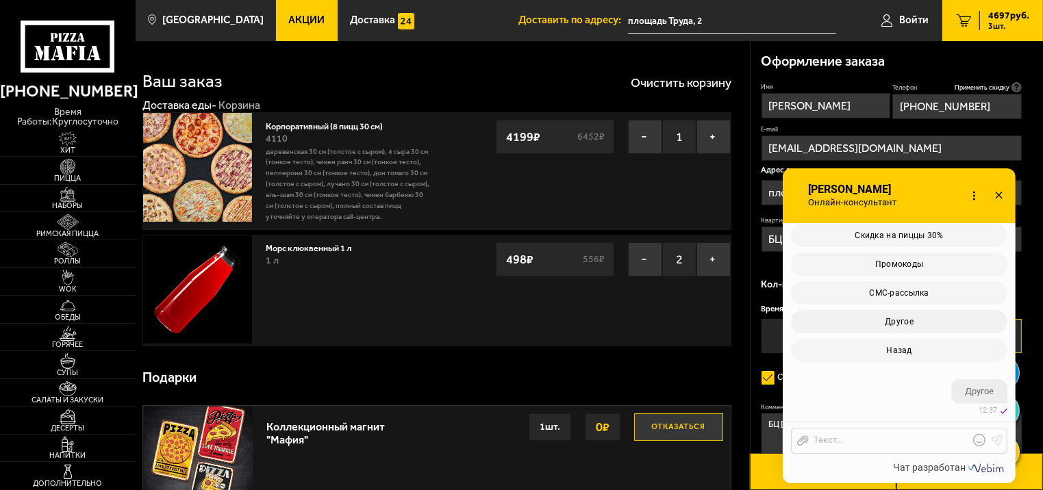
scroll to position [1476, 0]
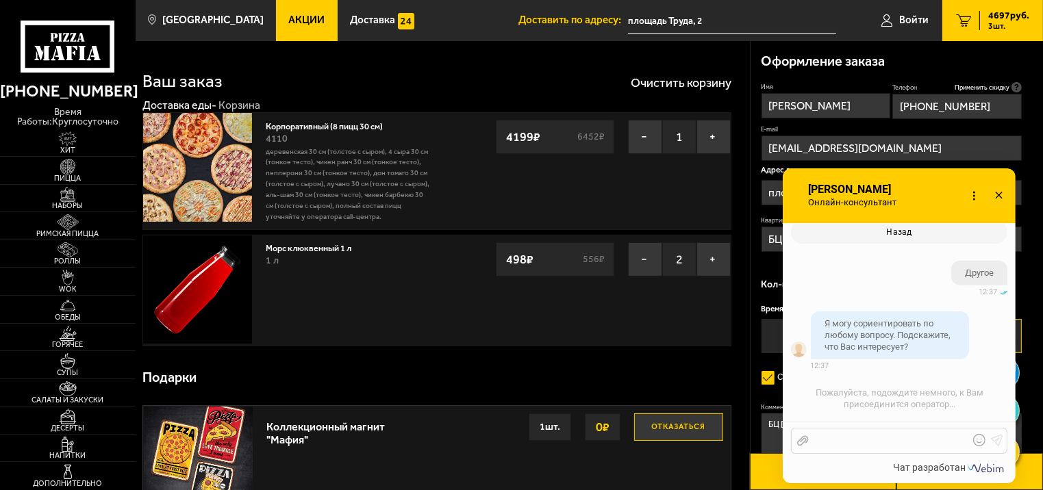
click at [881, 441] on div at bounding box center [889, 441] width 160 height 12
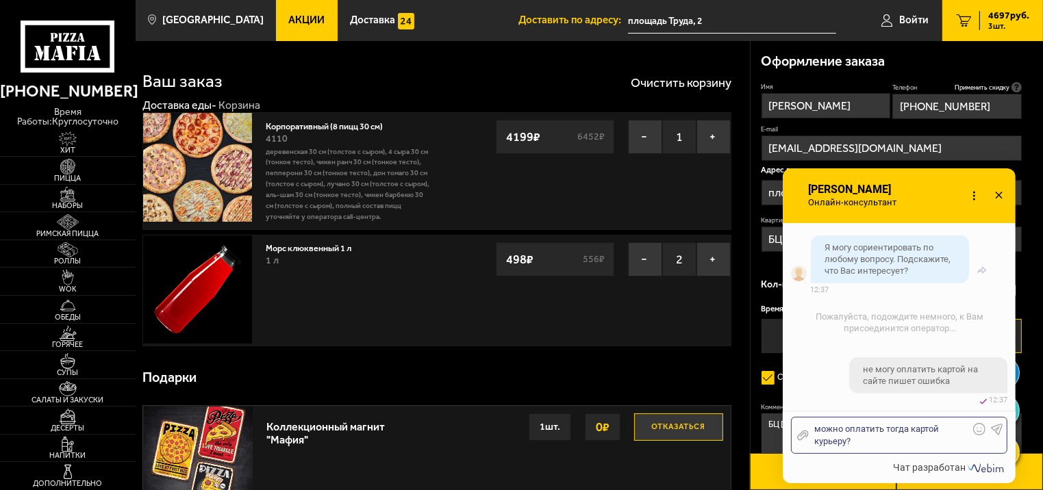
scroll to position [1608, 0]
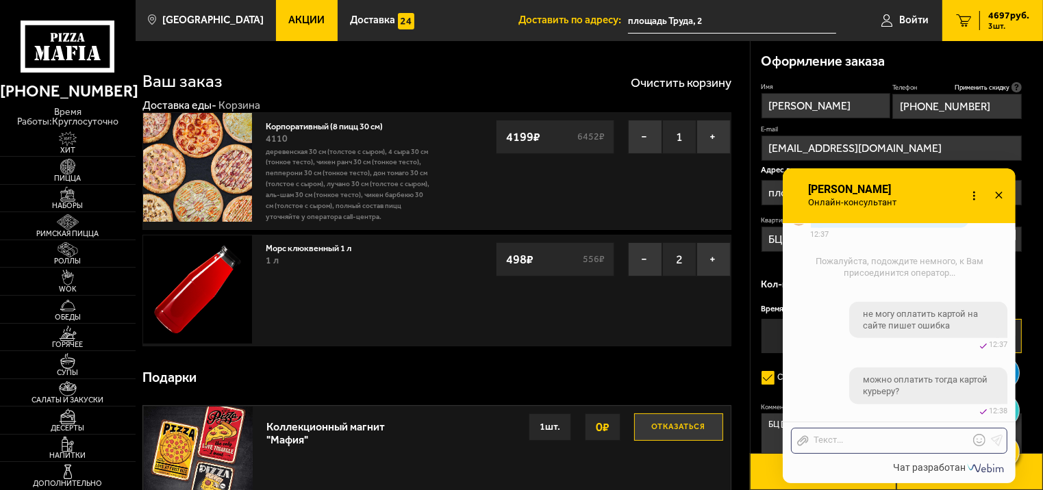
click at [1025, 276] on div "Онлайн-консультант [PERSON_NAME]-консультант Набирает Онлайн-консультант" at bounding box center [900, 325] width 271 height 315
click at [887, 193] on span "[PERSON_NAME]" at bounding box center [856, 190] width 98 height 12
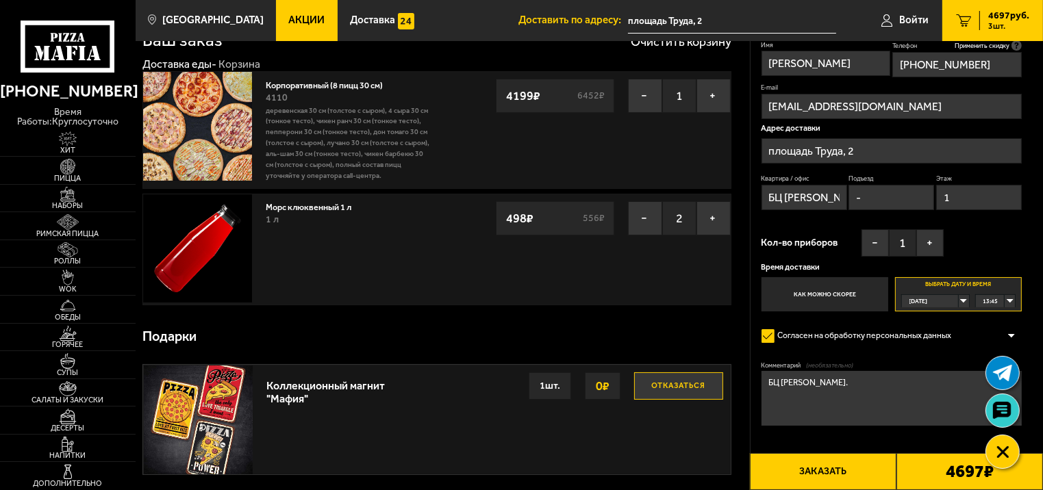
scroll to position [82, 0]
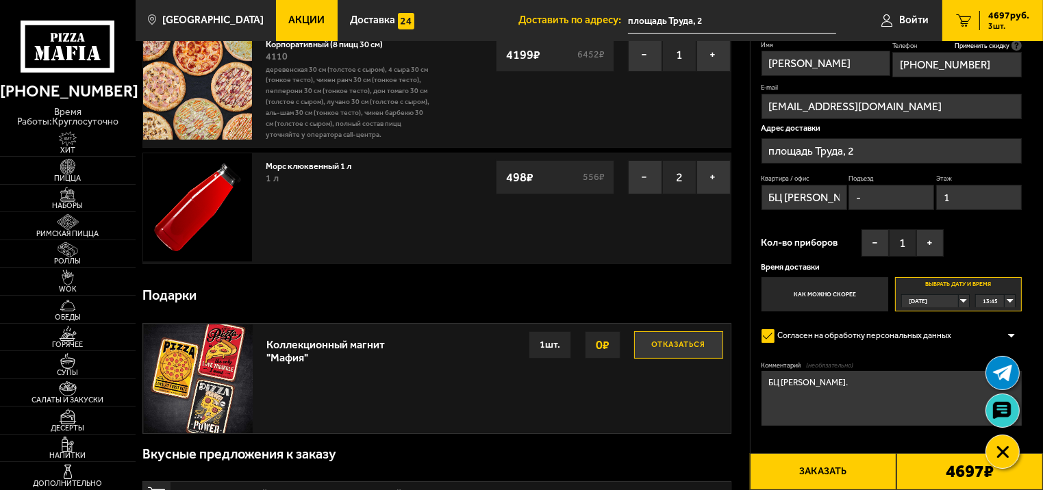
drag, startPoint x: 789, startPoint y: 181, endPoint x: 803, endPoint y: 364, distance: 183.3
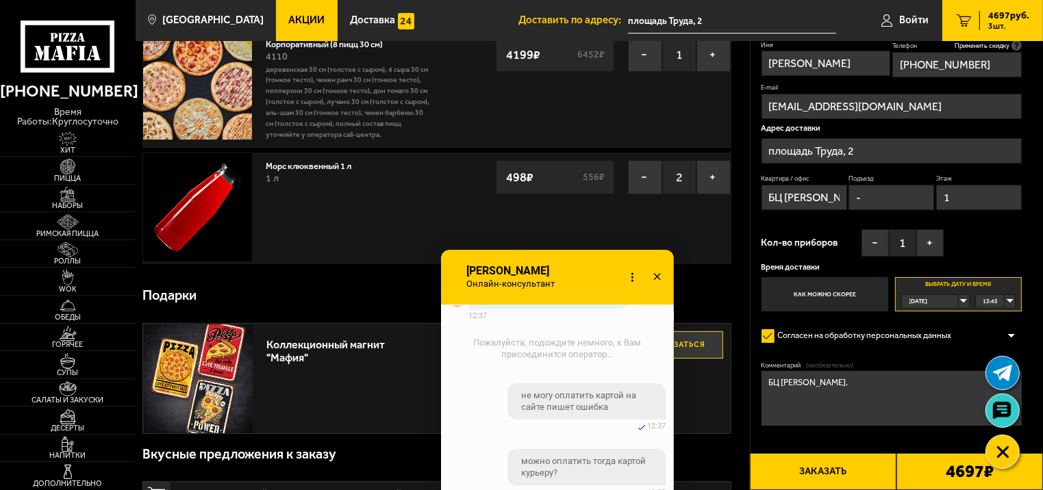
drag, startPoint x: 901, startPoint y: 203, endPoint x: 558, endPoint y: 282, distance: 352.1
click at [558, 282] on span "Онлайн-консультант" at bounding box center [514, 284] width 98 height 11
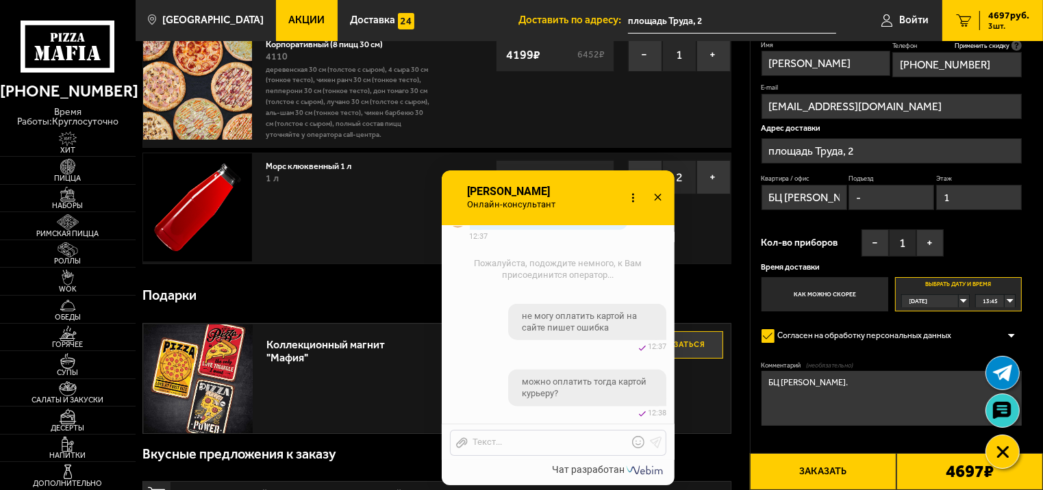
click at [936, 468] on div "4697 ₽" at bounding box center [969, 471] width 147 height 37
click at [857, 463] on button "Заказать" at bounding box center [823, 471] width 147 height 37
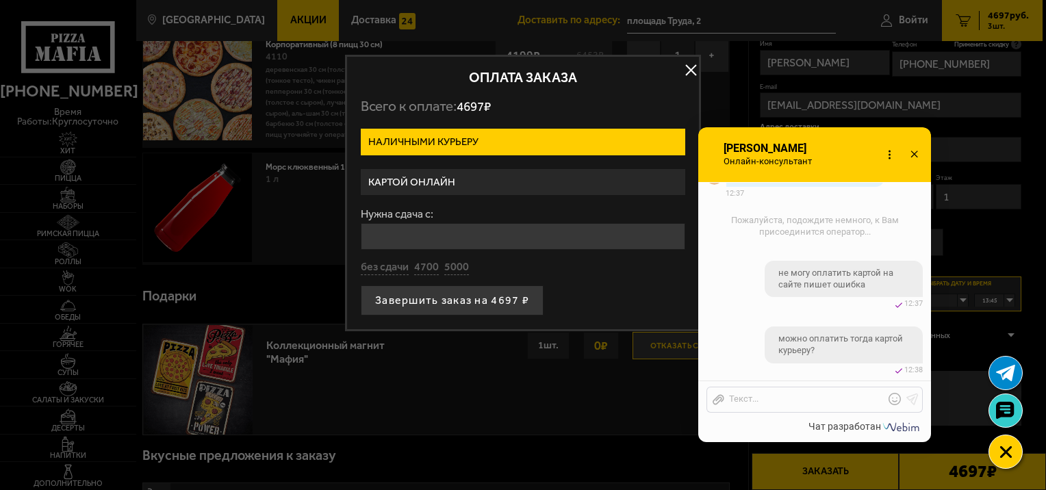
drag, startPoint x: 527, startPoint y: 197, endPoint x: 796, endPoint y: 147, distance: 274.4
click at [796, 147] on span "[PERSON_NAME]" at bounding box center [771, 148] width 98 height 12
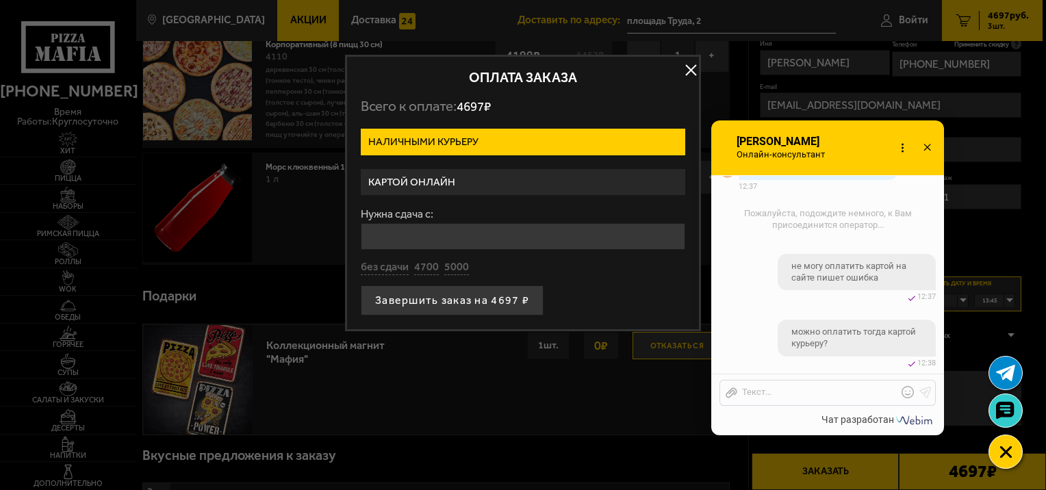
click at [460, 182] on label "Картой онлайн" at bounding box center [523, 182] width 325 height 27
click at [0, 0] on input "Картой онлайн" at bounding box center [0, 0] width 0 height 0
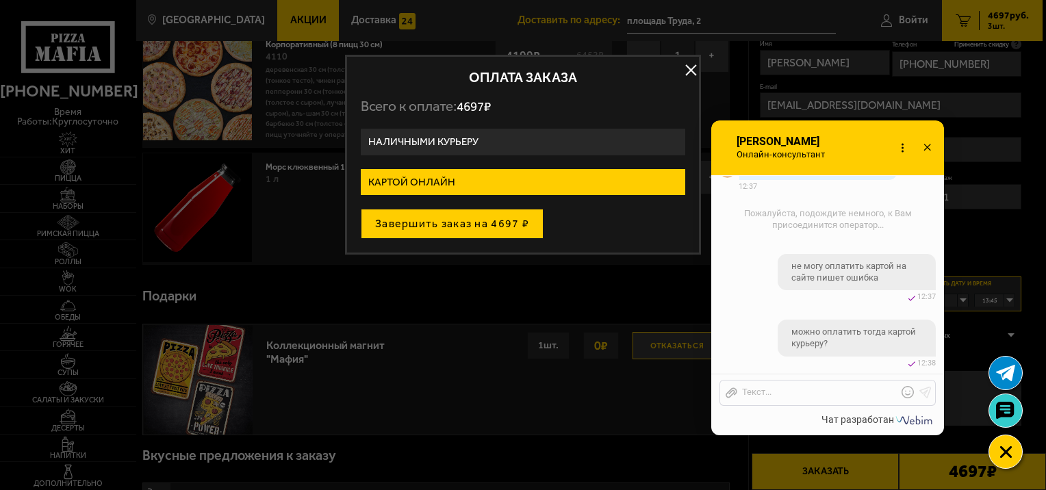
click at [464, 216] on button "Завершить заказ на 4697 ₽" at bounding box center [452, 224] width 183 height 30
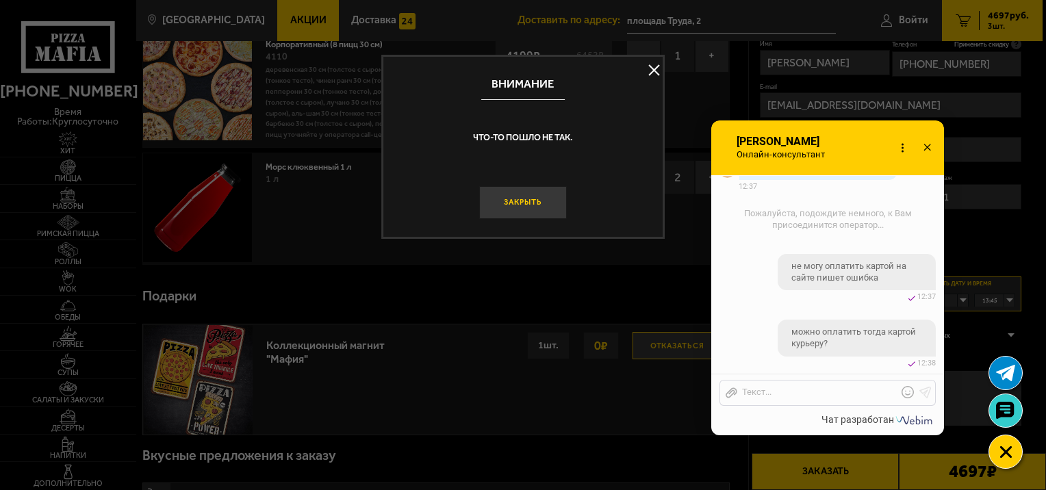
click at [538, 208] on button "Закрыть" at bounding box center [522, 202] width 87 height 33
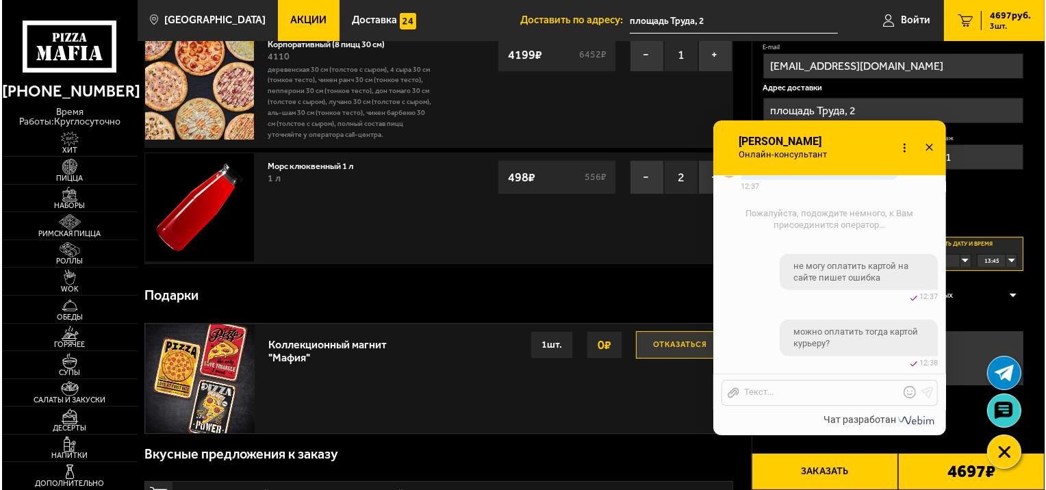
scroll to position [0, 0]
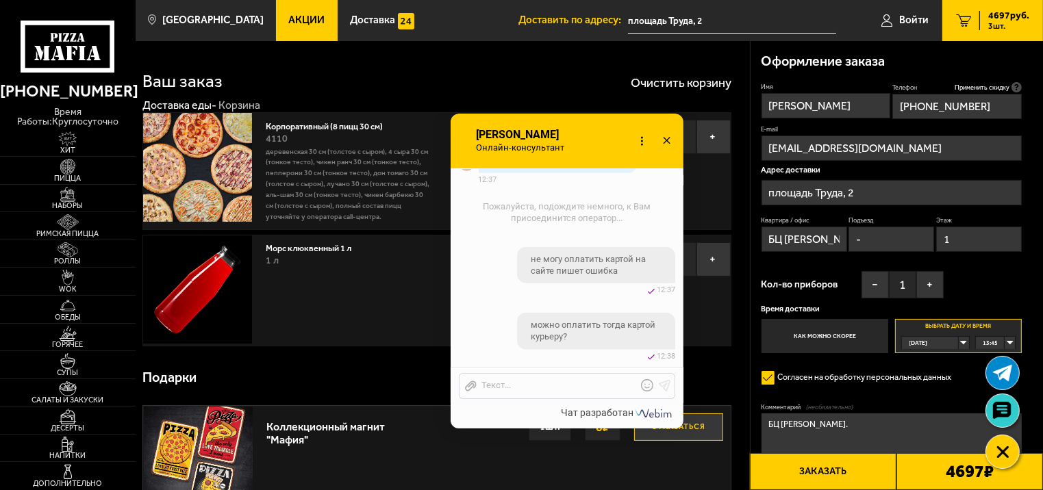
drag, startPoint x: 834, startPoint y: 154, endPoint x: 470, endPoint y: 152, distance: 363.6
click at [470, 152] on div "Онлайн-консультант [PERSON_NAME]-консультант Набирает Онлайн-консультант" at bounding box center [567, 141] width 233 height 55
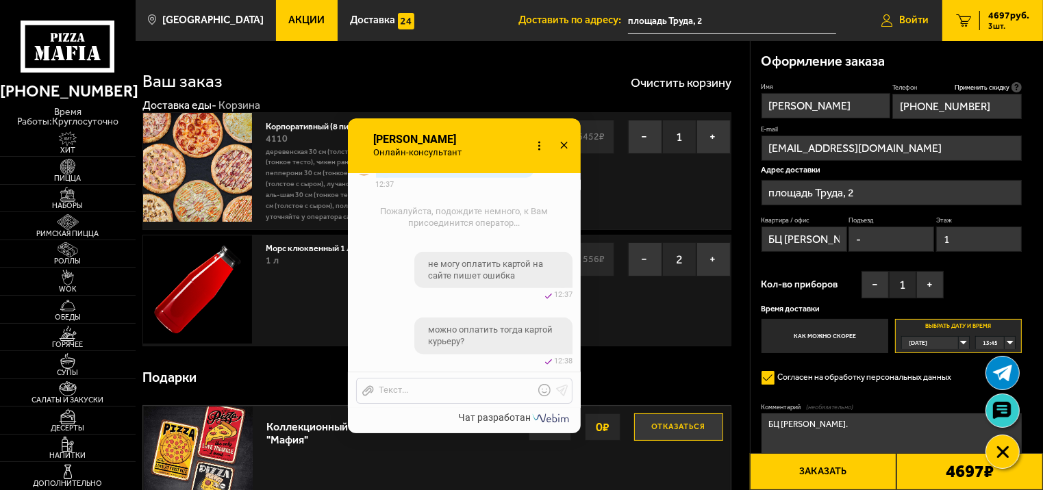
click at [913, 25] on span "Войти" at bounding box center [913, 20] width 29 height 10
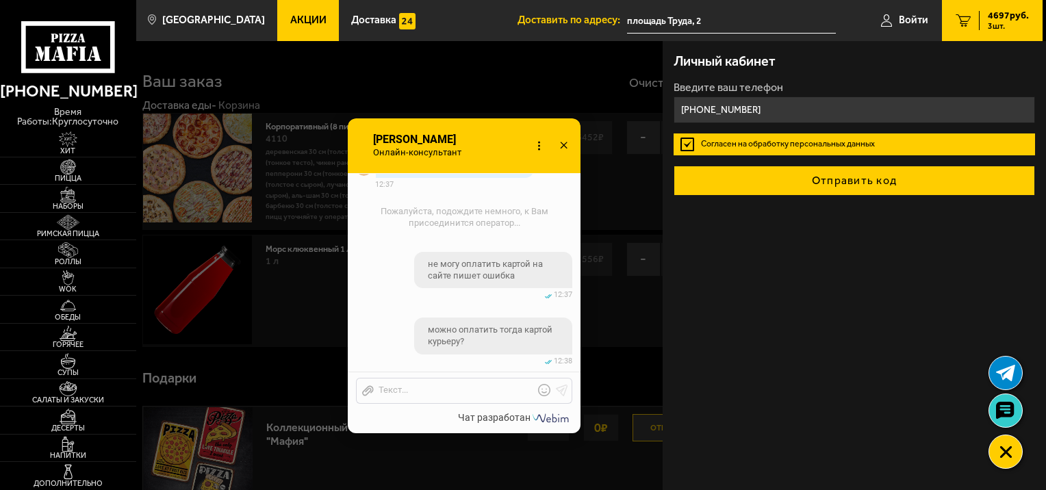
type input "[PHONE_NUMBER]"
click at [911, 180] on button "Отправить код" at bounding box center [855, 181] width 362 height 30
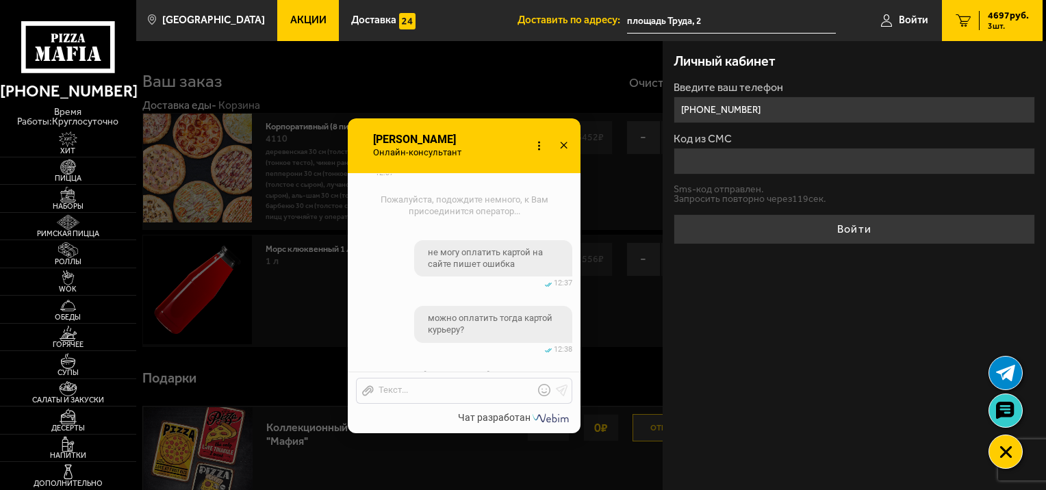
scroll to position [1854, 0]
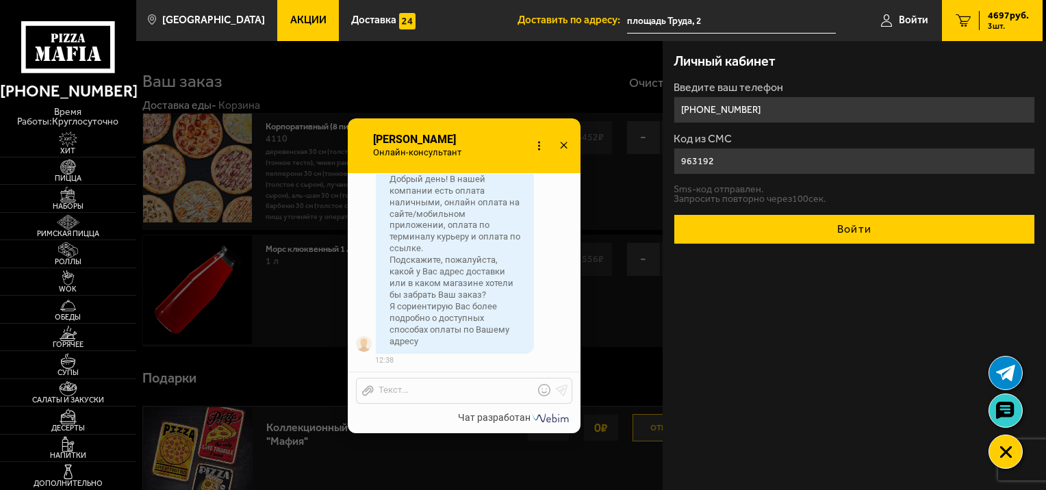
type input "963192"
click at [907, 226] on button "Войти" at bounding box center [855, 229] width 362 height 30
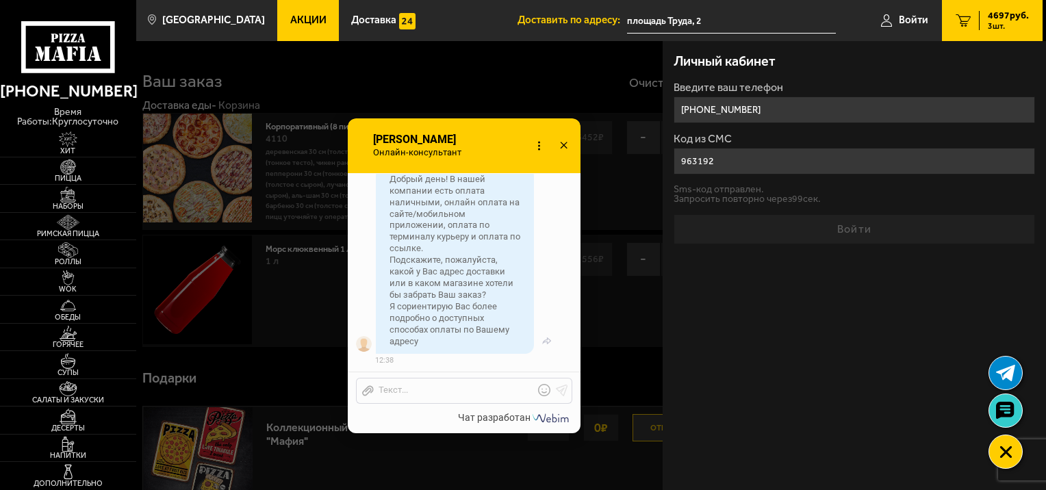
type input "[PHONE_NUMBER]"
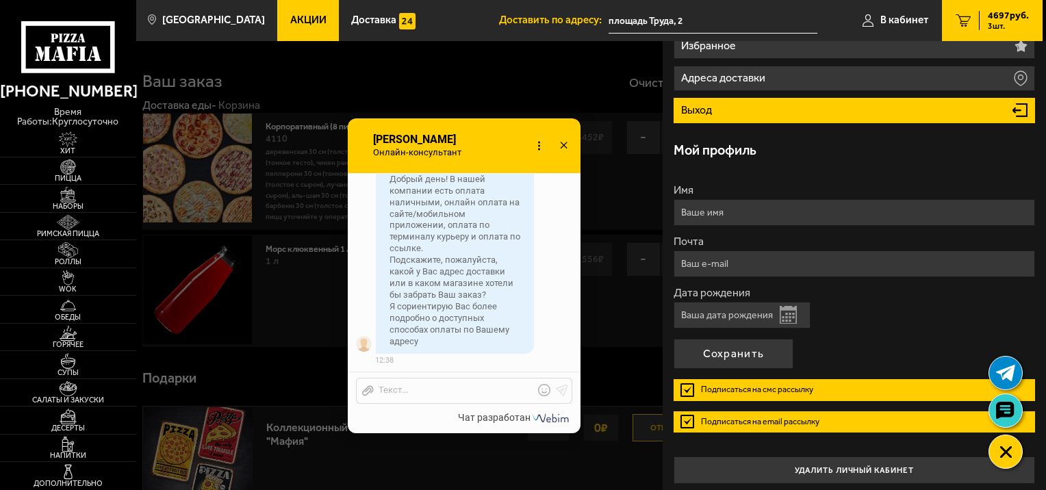
scroll to position [0, 0]
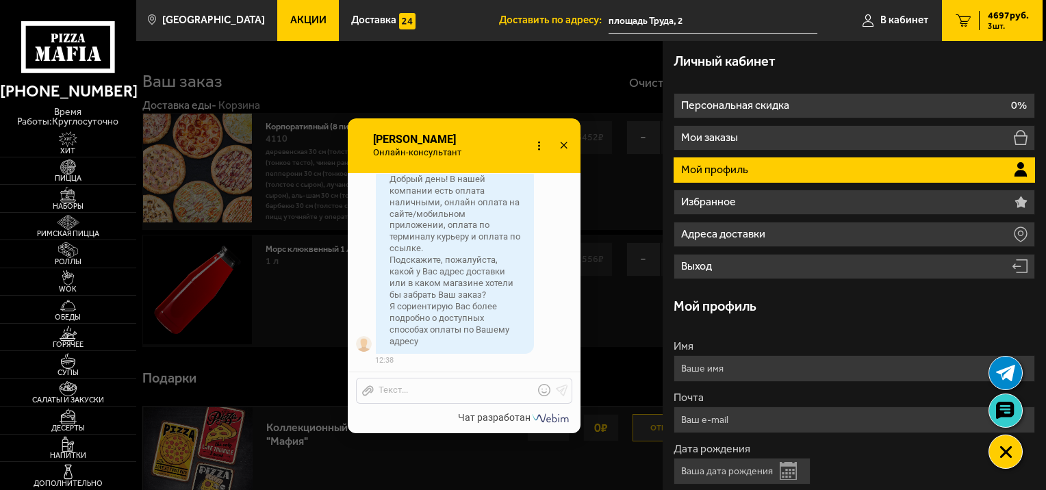
click at [1017, 25] on span "3 шт." at bounding box center [1008, 26] width 41 height 8
click at [986, 19] on div "4697 руб. 3 шт." at bounding box center [1004, 20] width 50 height 19
click at [984, 19] on div "4697 руб. 3 шт." at bounding box center [1004, 20] width 50 height 19
drag, startPoint x: 984, startPoint y: 19, endPoint x: 974, endPoint y: 21, distance: 10.5
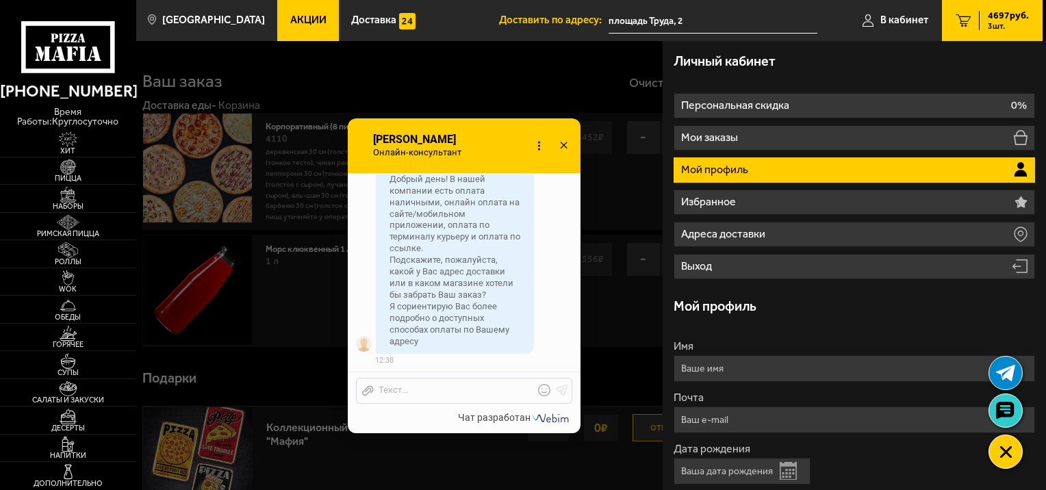
click at [974, 21] on link "3 4697 руб. 3 шт." at bounding box center [992, 20] width 101 height 41
click at [981, 23] on div "4697 руб. 3 шт." at bounding box center [1004, 20] width 50 height 19
click at [978, 16] on link "3 4697 руб. 3 шт." at bounding box center [992, 20] width 101 height 41
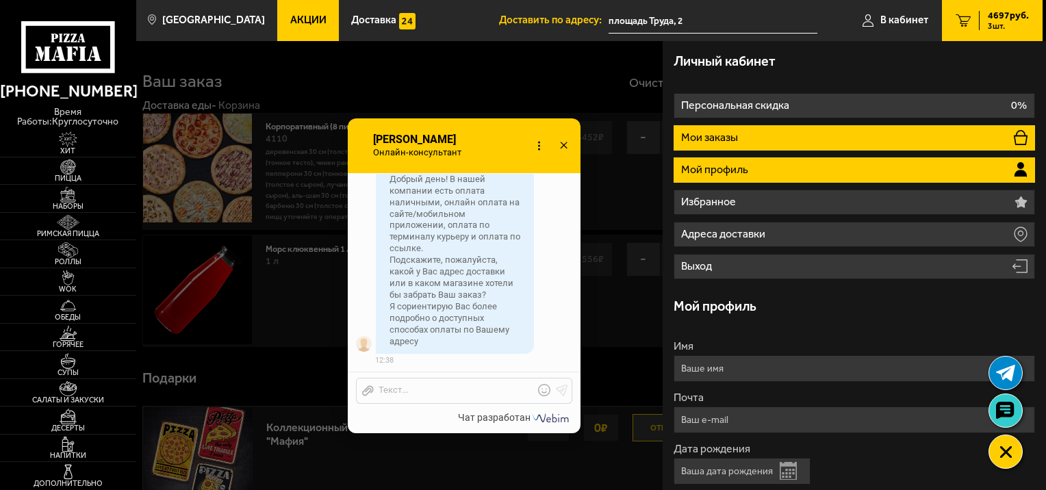
click at [897, 143] on li "Мои заказы" at bounding box center [855, 137] width 362 height 25
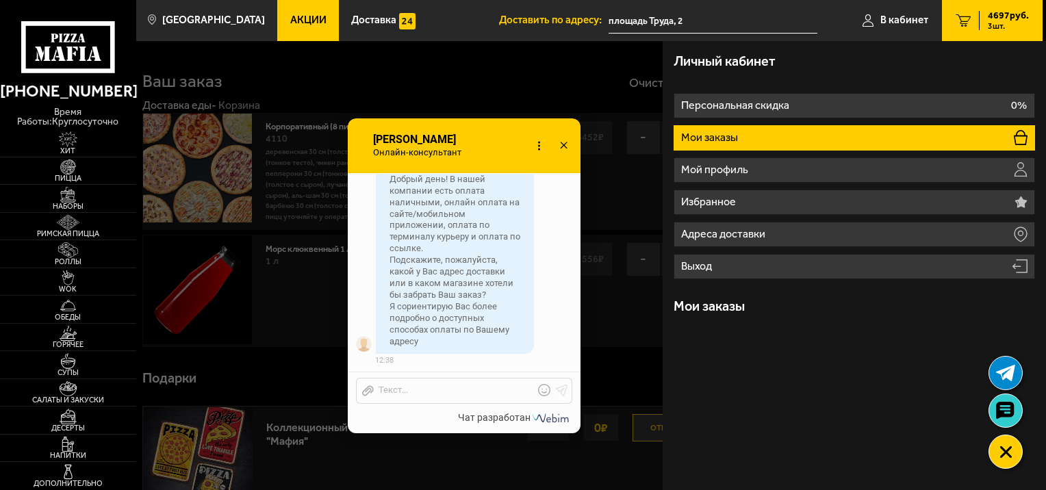
click at [992, 20] on span "4697 руб." at bounding box center [1008, 16] width 41 height 10
click at [1009, 19] on span "4697 руб." at bounding box center [1008, 16] width 41 height 10
click at [972, 22] on link "3 4697 руб. 3 шт." at bounding box center [992, 20] width 101 height 41
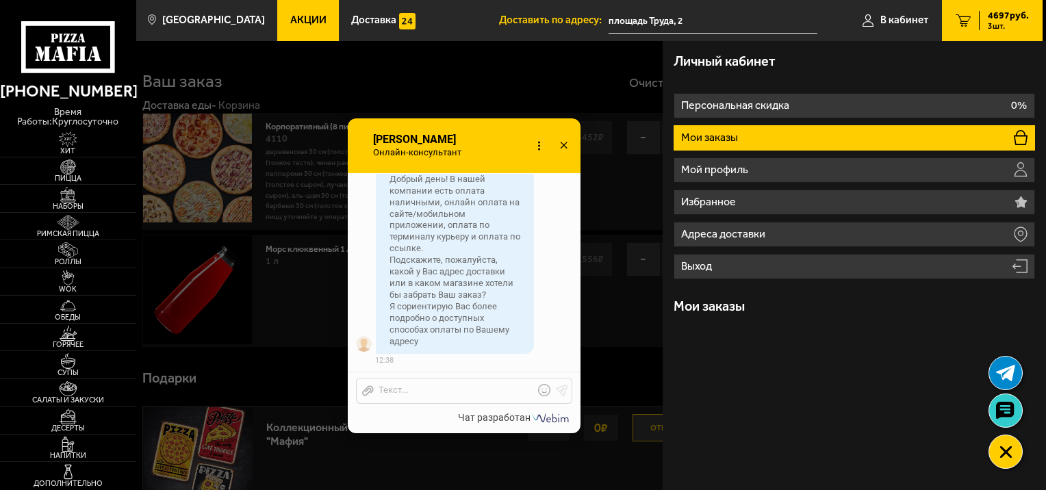
click at [972, 22] on link "3 4697 руб. 3 шт." at bounding box center [992, 20] width 101 height 41
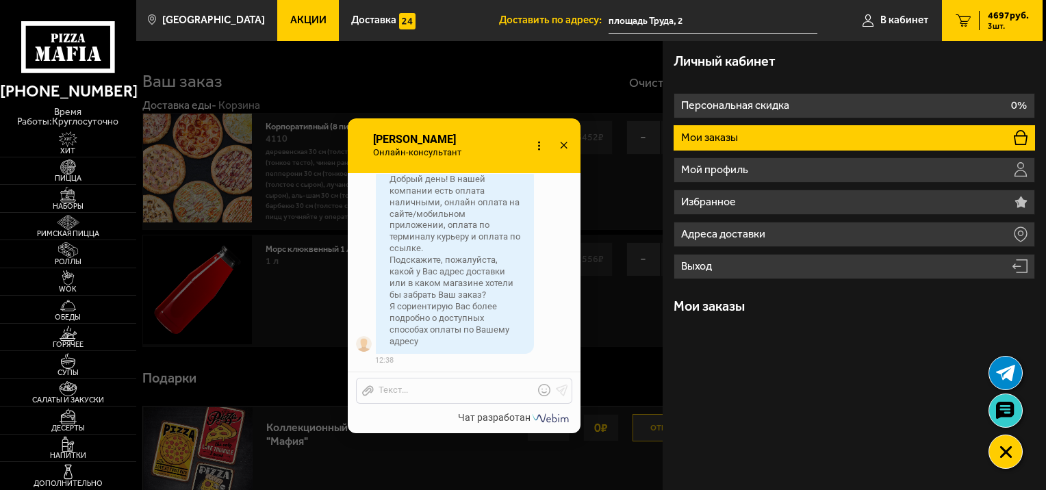
click at [981, 29] on div "4697 руб. 3 шт." at bounding box center [1004, 20] width 50 height 19
drag, startPoint x: 685, startPoint y: 23, endPoint x: 974, endPoint y: 15, distance: 289.8
click at [974, 15] on ul "Доставить по адресу: [STREET_ADDRESS] В кабинет 3 4697 руб. 3 шт." at bounding box center [771, 20] width 544 height 41
click at [989, 18] on span "4697 руб." at bounding box center [1008, 16] width 41 height 10
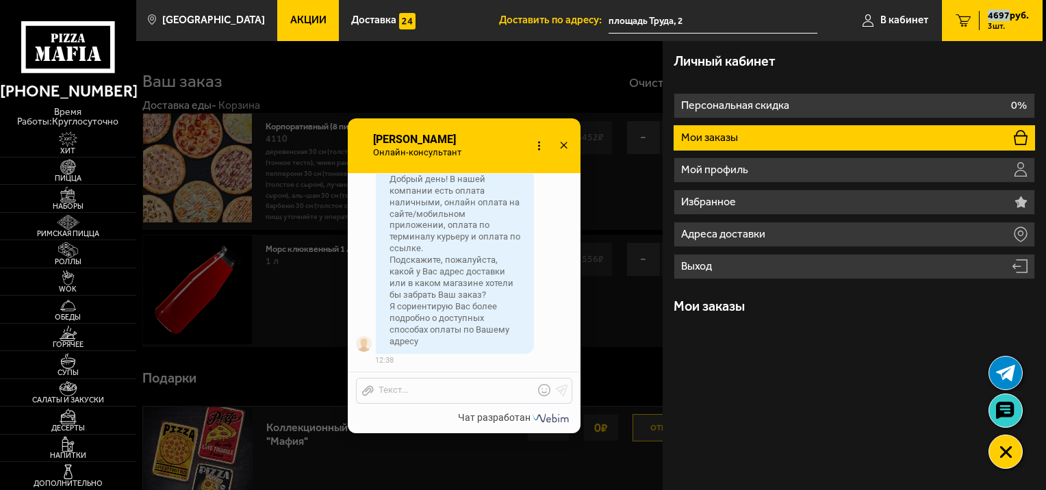
click at [989, 18] on span "4697 руб." at bounding box center [1008, 16] width 41 height 10
click at [734, 309] on h3 "Мои заказы" at bounding box center [709, 307] width 71 height 14
click at [1016, 16] on span "4697 руб." at bounding box center [1008, 16] width 41 height 10
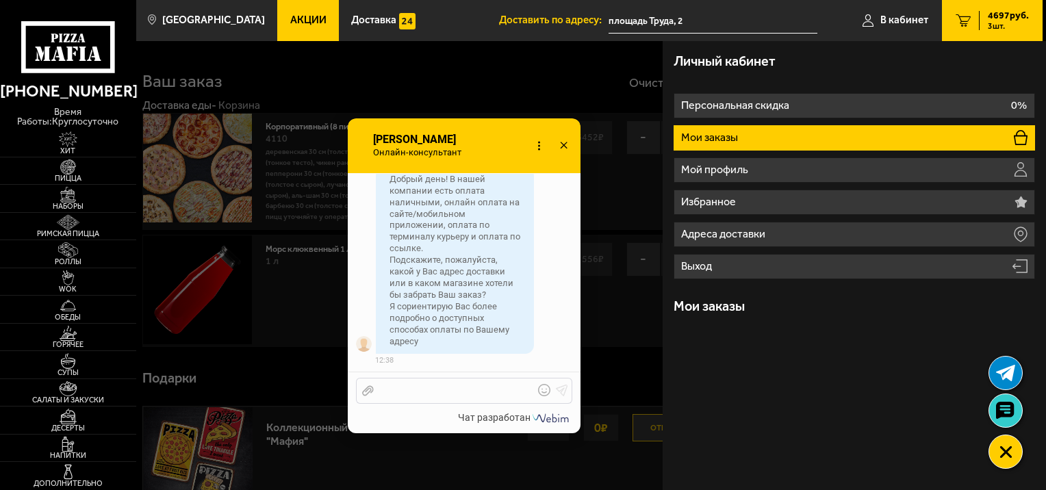
click at [442, 381] on div "Отправить файл Текст..." at bounding box center [464, 391] width 216 height 26
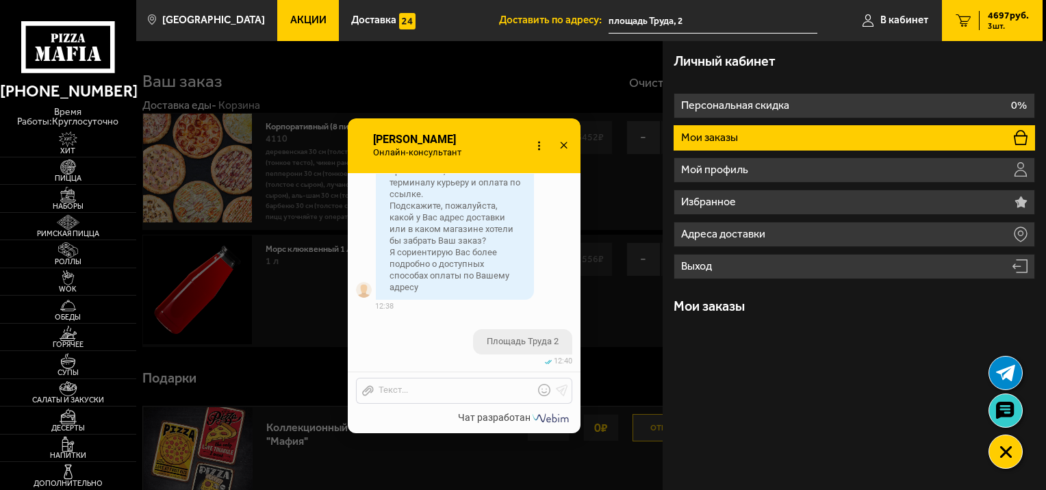
click at [978, 23] on link "3 4697 руб. 3 шт." at bounding box center [992, 20] width 101 height 41
click at [978, 22] on link "3 4697 руб. 3 шт." at bounding box center [992, 20] width 101 height 41
drag, startPoint x: 978, startPoint y: 22, endPoint x: 968, endPoint y: 25, distance: 10.2
click at [968, 25] on icon "3" at bounding box center [963, 20] width 15 height 12
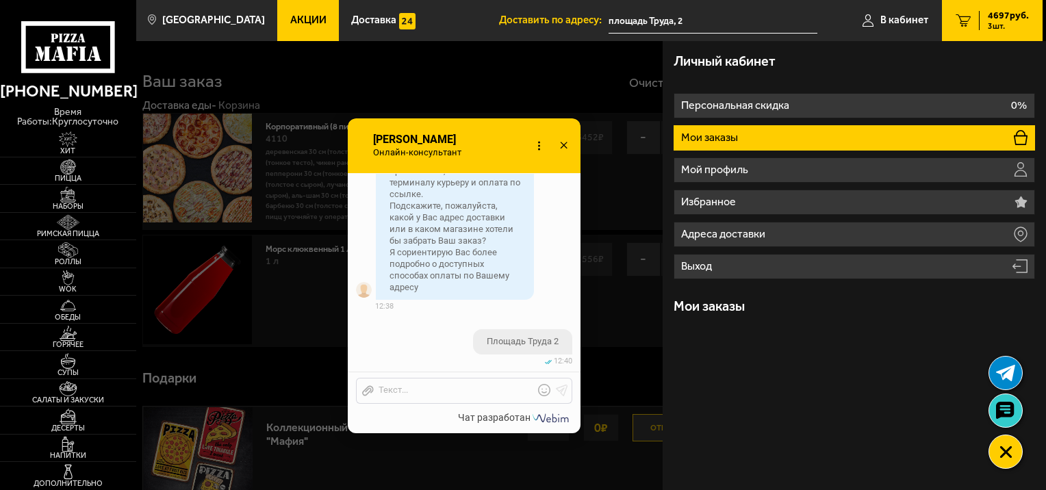
click at [968, 26] on icon "3" at bounding box center [963, 20] width 15 height 12
click at [969, 26] on icon "3" at bounding box center [963, 20] width 15 height 12
click at [657, 80] on div at bounding box center [659, 286] width 1046 height 490
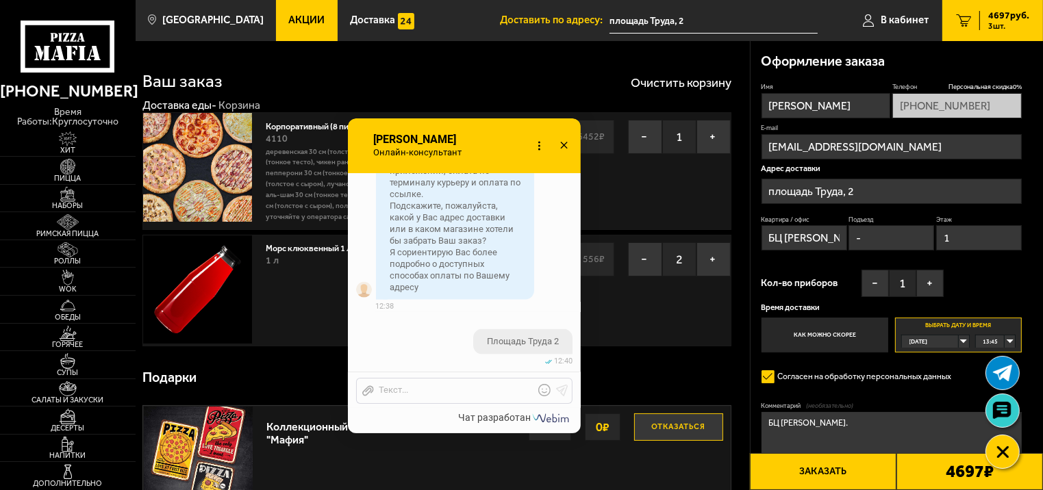
click at [834, 477] on button "Заказать" at bounding box center [823, 471] width 147 height 37
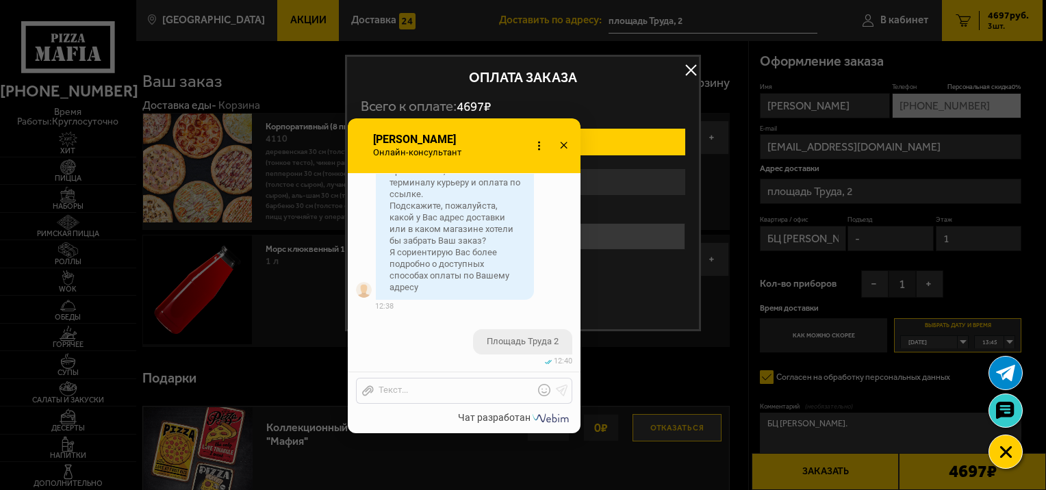
click at [463, 149] on span "Онлайн-консультант" at bounding box center [421, 152] width 98 height 11
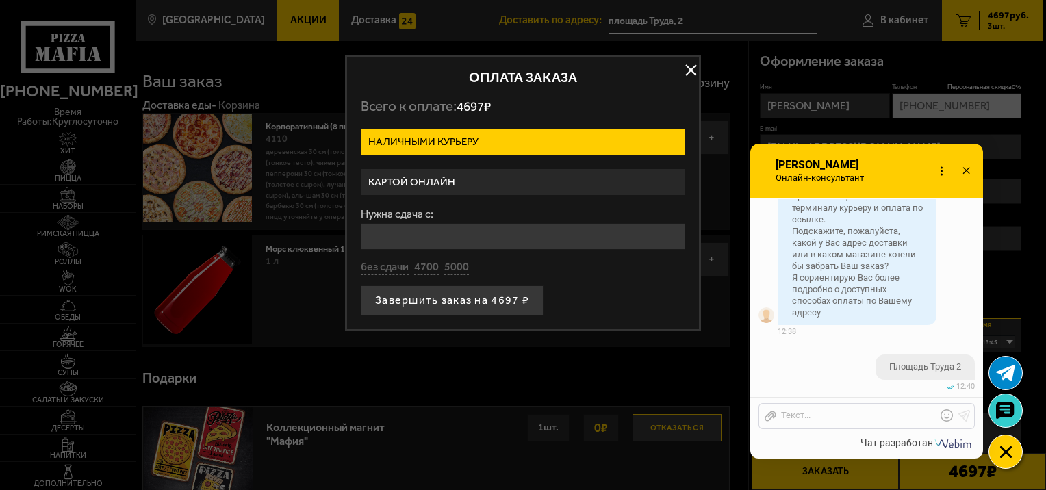
drag, startPoint x: 442, startPoint y: 140, endPoint x: 845, endPoint y: 164, distance: 403.4
click at [845, 164] on span "[PERSON_NAME]" at bounding box center [823, 165] width 98 height 12
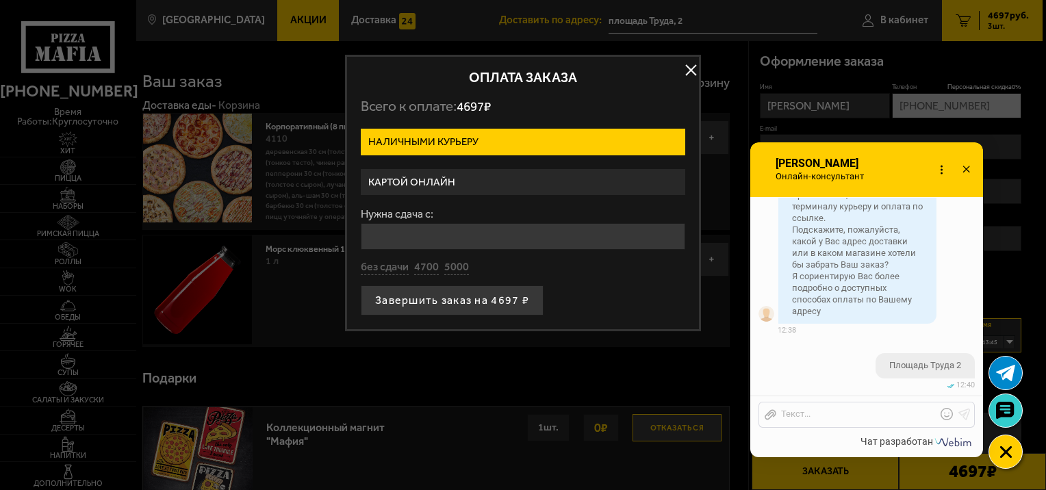
click at [522, 185] on label "Картой онлайн" at bounding box center [523, 182] width 325 height 27
click at [0, 0] on input "Картой онлайн" at bounding box center [0, 0] width 0 height 0
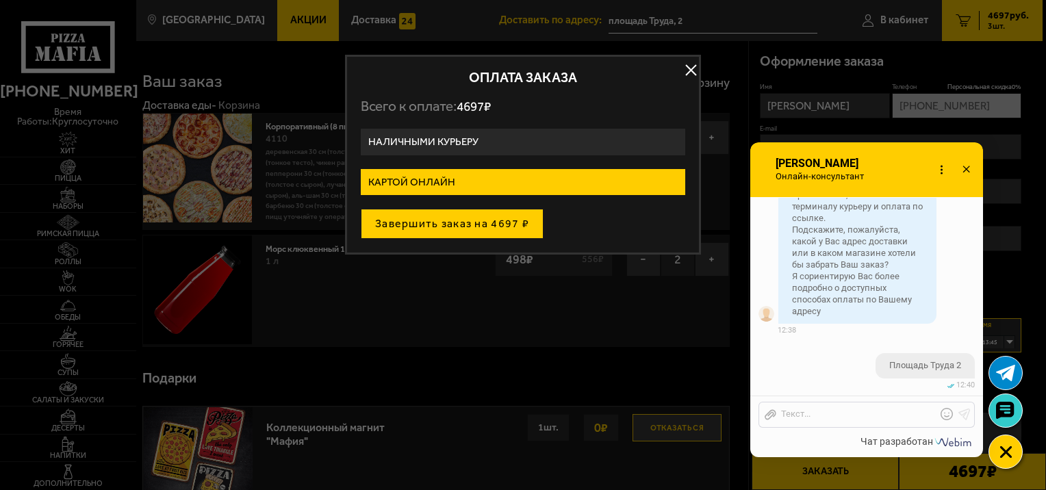
click at [477, 223] on button "Завершить заказ на 4697 ₽" at bounding box center [452, 224] width 183 height 30
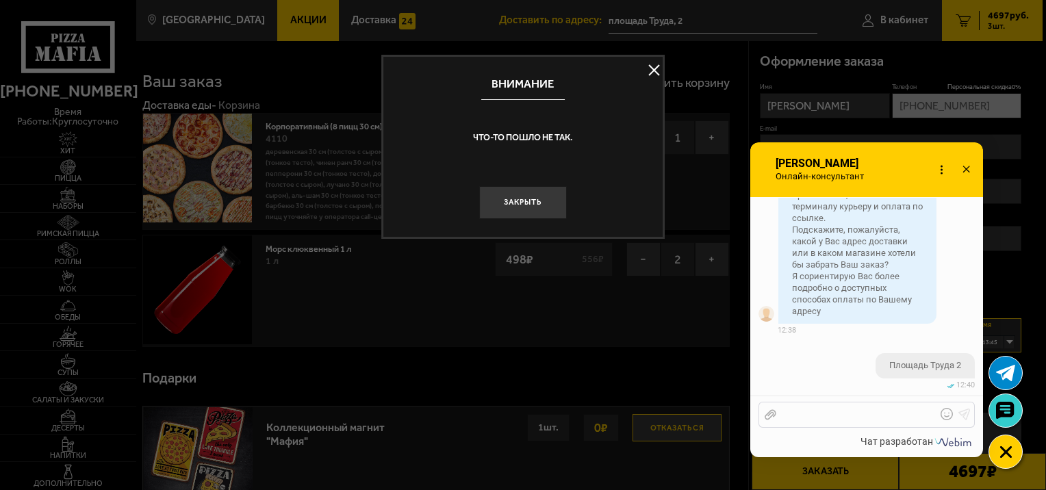
click at [794, 420] on div at bounding box center [857, 415] width 160 height 12
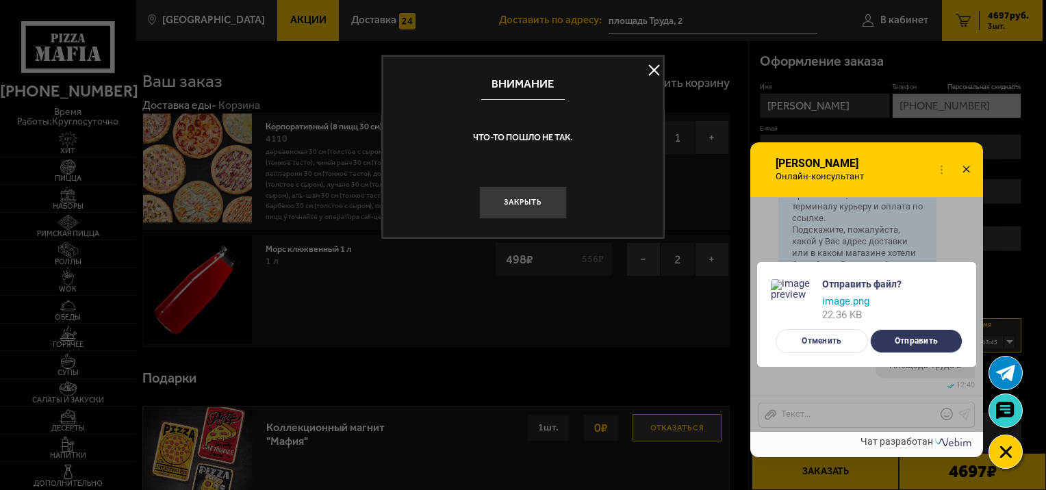
click at [931, 337] on button "Отправить" at bounding box center [916, 341] width 92 height 24
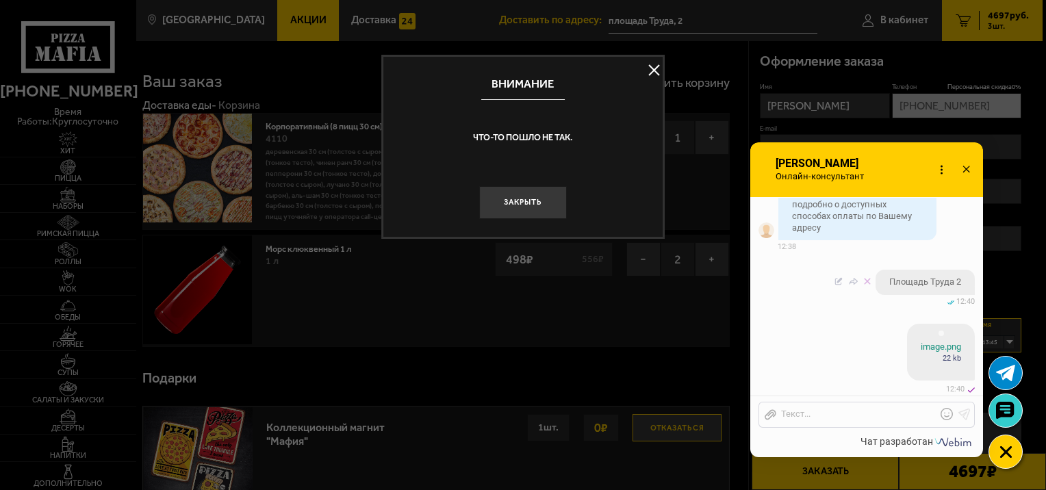
scroll to position [2073, 0]
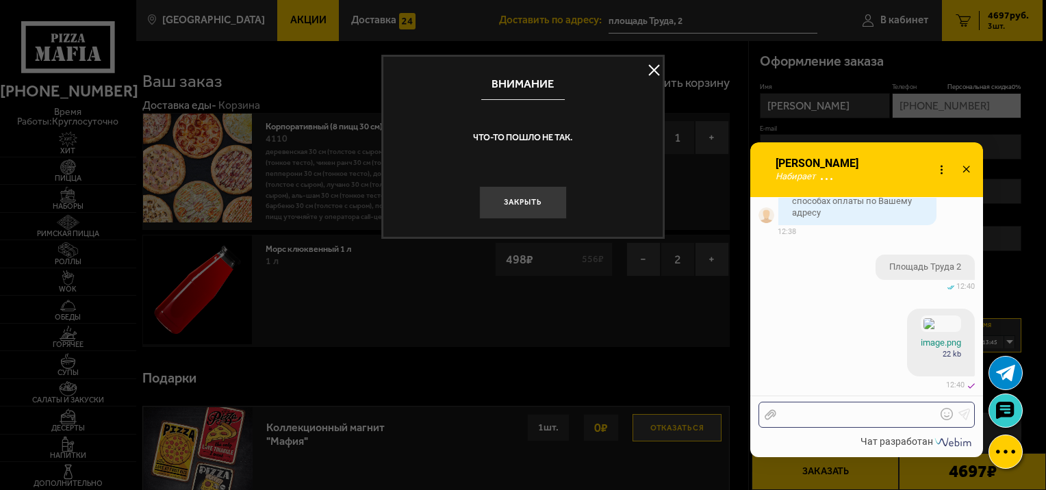
click at [803, 413] on div at bounding box center [857, 415] width 160 height 12
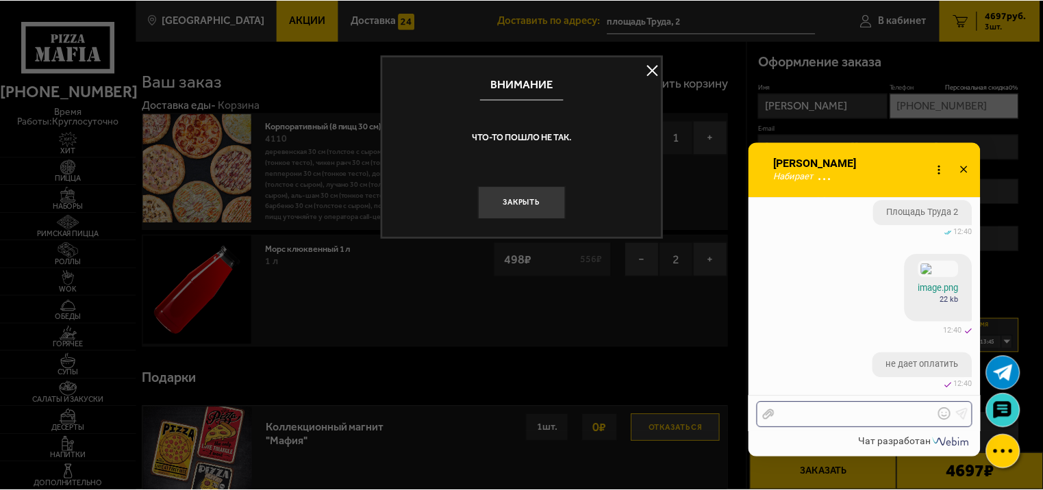
scroll to position [2128, 0]
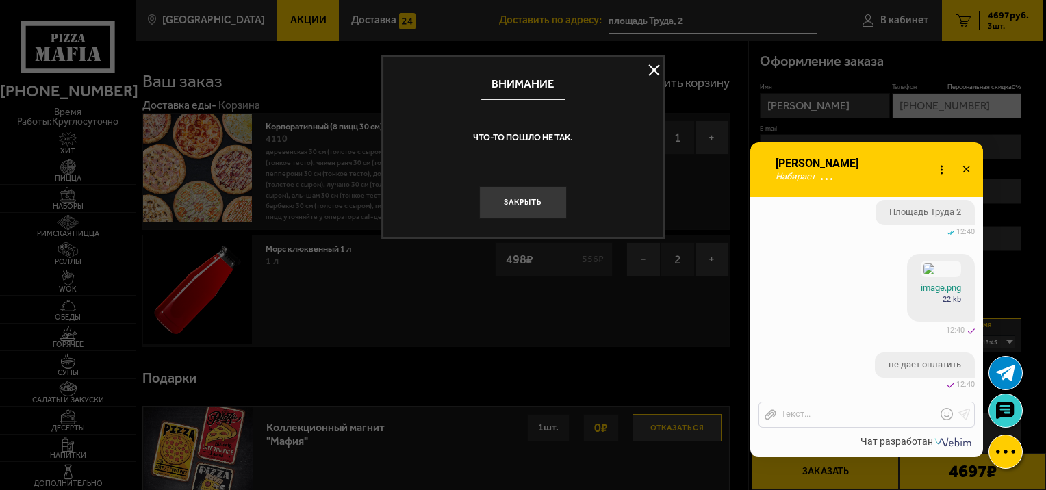
click at [657, 74] on button at bounding box center [654, 70] width 21 height 21
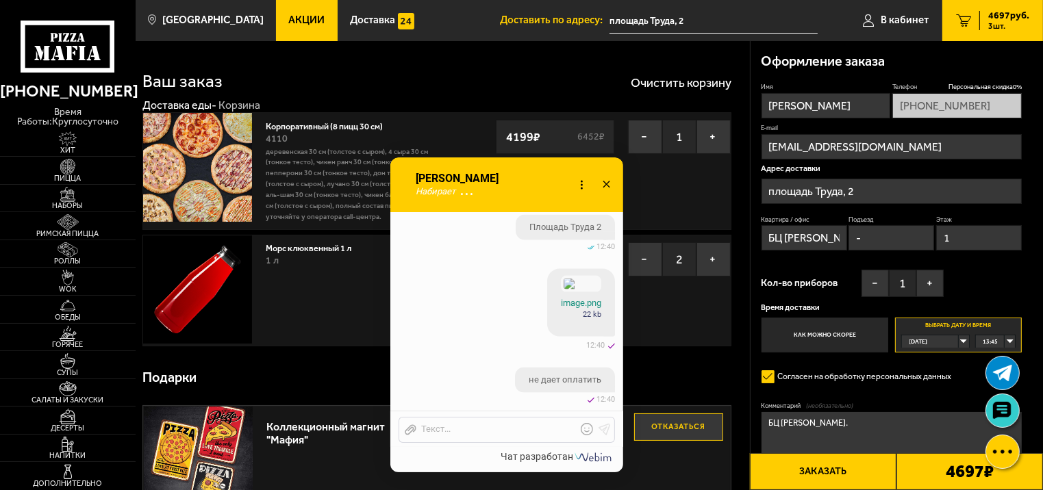
drag, startPoint x: 871, startPoint y: 166, endPoint x: 439, endPoint y: 183, distance: 432.4
click at [439, 183] on div "Онлайн-консультант [PERSON_NAME]-консультант Набирает Онлайн-консультант" at bounding box center [506, 184] width 233 height 55
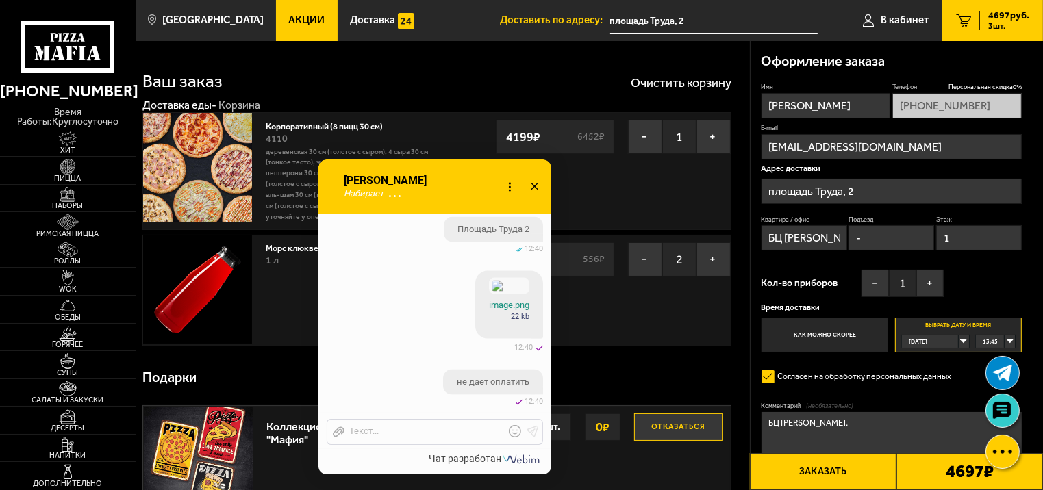
click at [414, 179] on div "Онлайн-консультант [PERSON_NAME]-консультант Набирает Онлайн-консультант" at bounding box center [434, 187] width 233 height 55
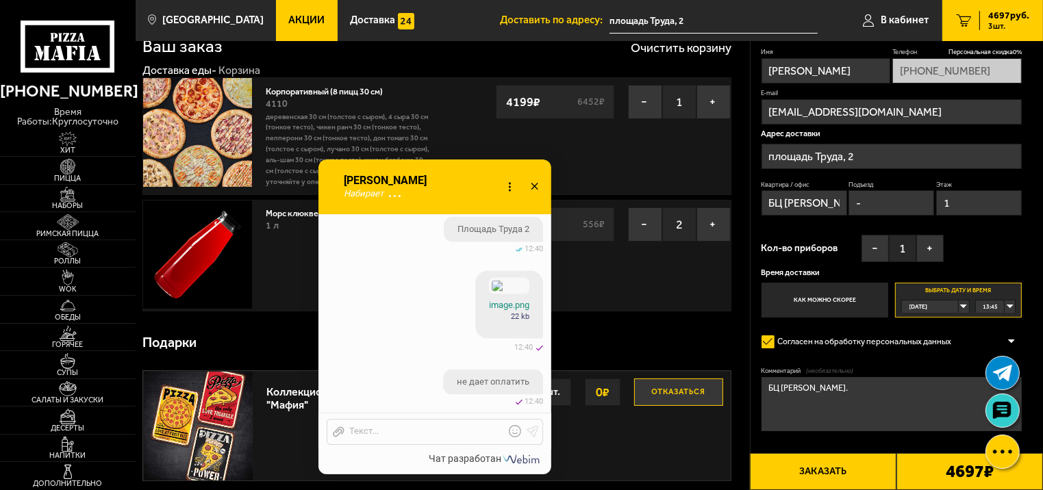
scroll to position [108, 0]
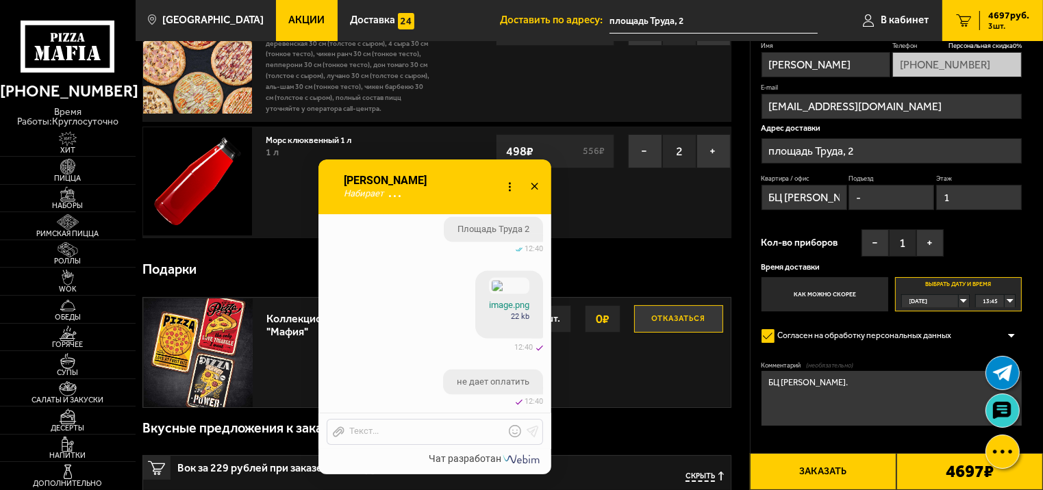
click at [1002, 299] on div "13:45" at bounding box center [996, 301] width 40 height 12
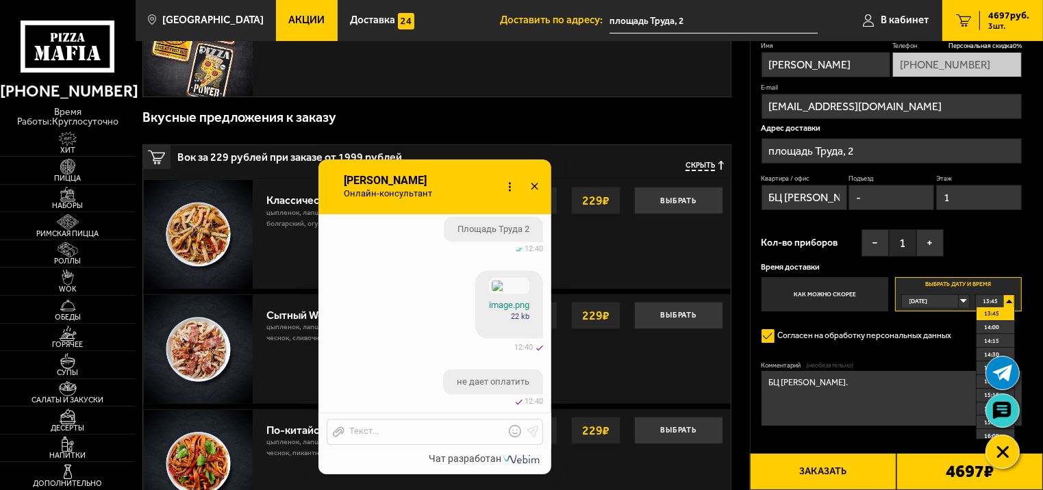
scroll to position [475, 0]
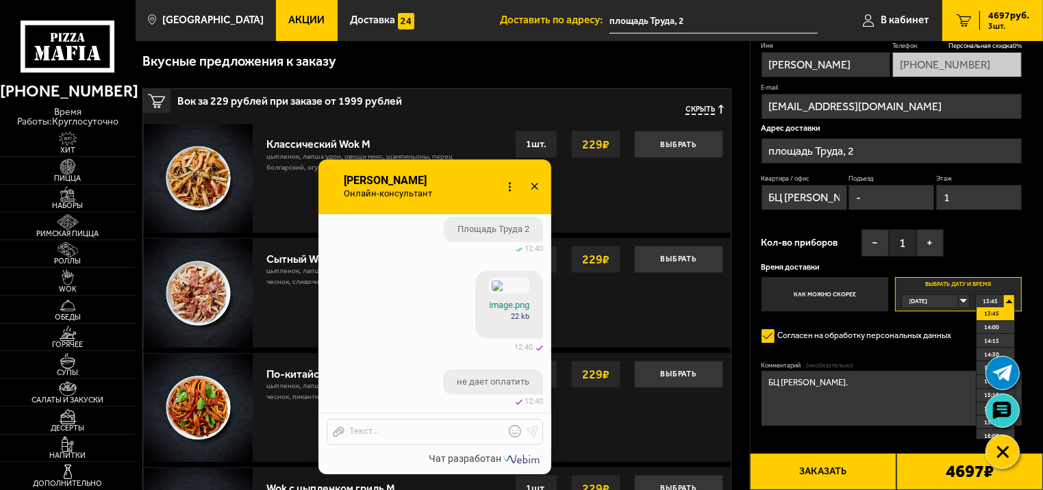
click at [989, 429] on div "Пицца Мафия клиентская поддержка Чат на сайте" at bounding box center [1002, 392] width 41 height 79
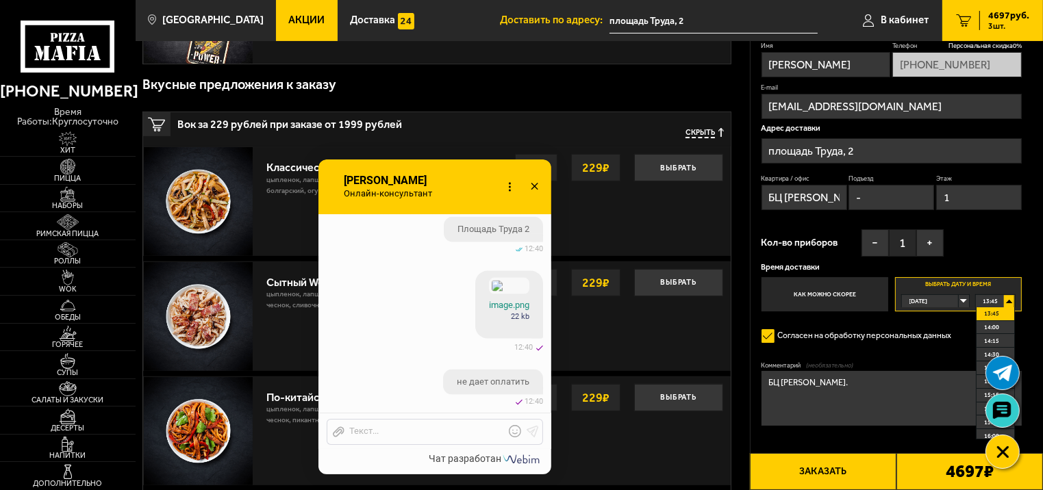
scroll to position [410, 0]
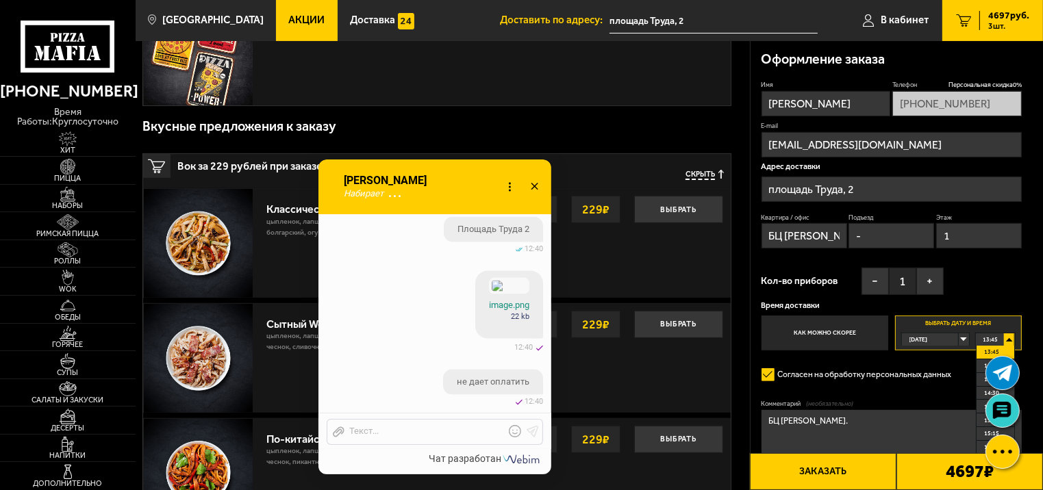
click at [985, 431] on div "Пицца Мафия клиентская поддержка Чат на сайте" at bounding box center [1002, 392] width 41 height 79
click at [985, 433] on div "Пицца Мафия клиентская поддержка Чат на сайте" at bounding box center [1002, 451] width 41 height 41
click at [1011, 455] on div at bounding box center [1002, 452] width 38 height 38
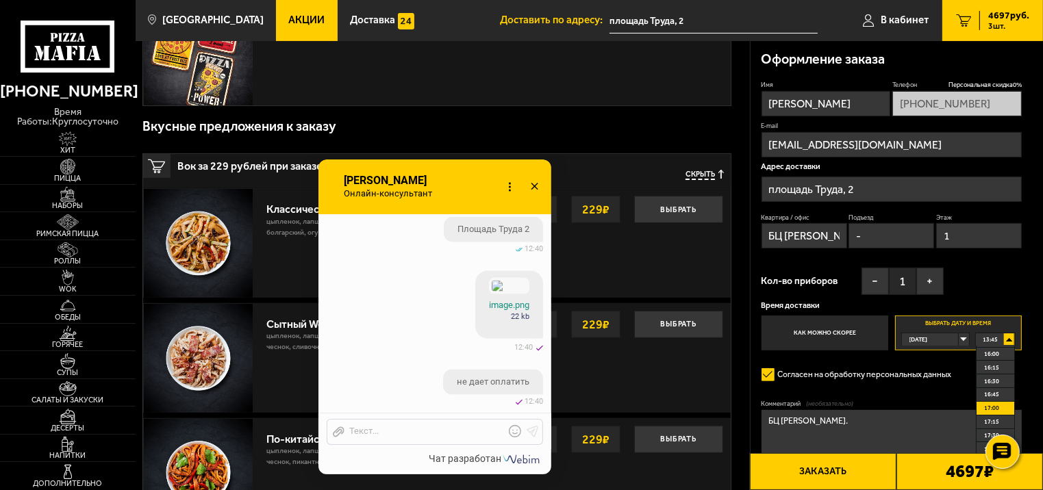
click at [1000, 405] on li "17:00" at bounding box center [995, 409] width 38 height 14
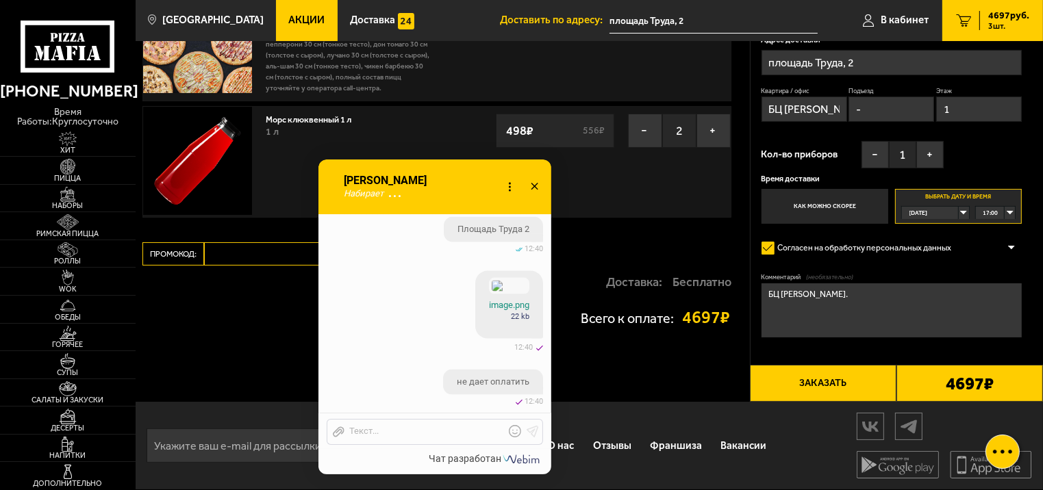
scroll to position [129, 0]
click at [848, 474] on div "Подписаться О нас Отзывы Франшиза Вакансии Мы в соцсетях Скачивайте мобильные п…" at bounding box center [589, 446] width 907 height 88
click at [818, 379] on button "Заказать" at bounding box center [823, 383] width 147 height 37
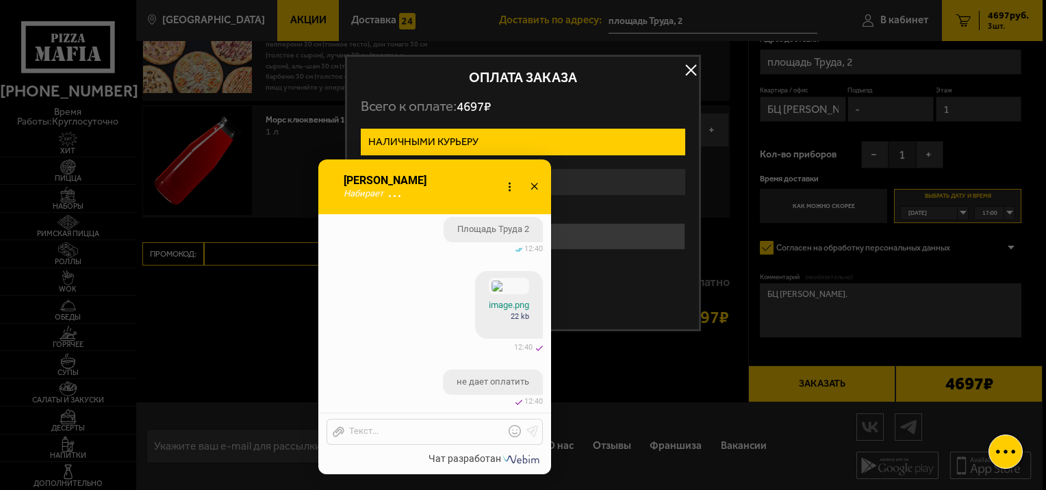
click at [827, 376] on div at bounding box center [523, 245] width 1046 height 490
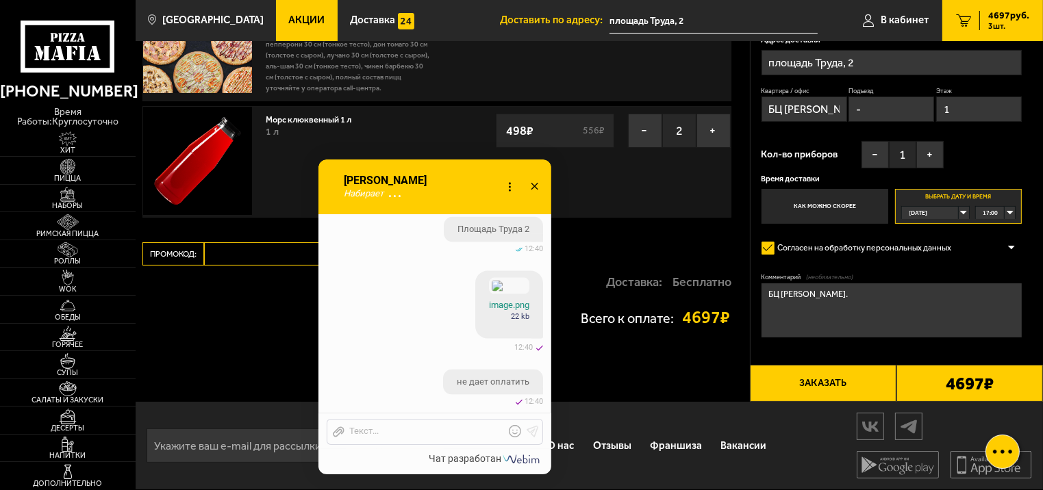
click at [827, 376] on button "Заказать" at bounding box center [823, 383] width 147 height 37
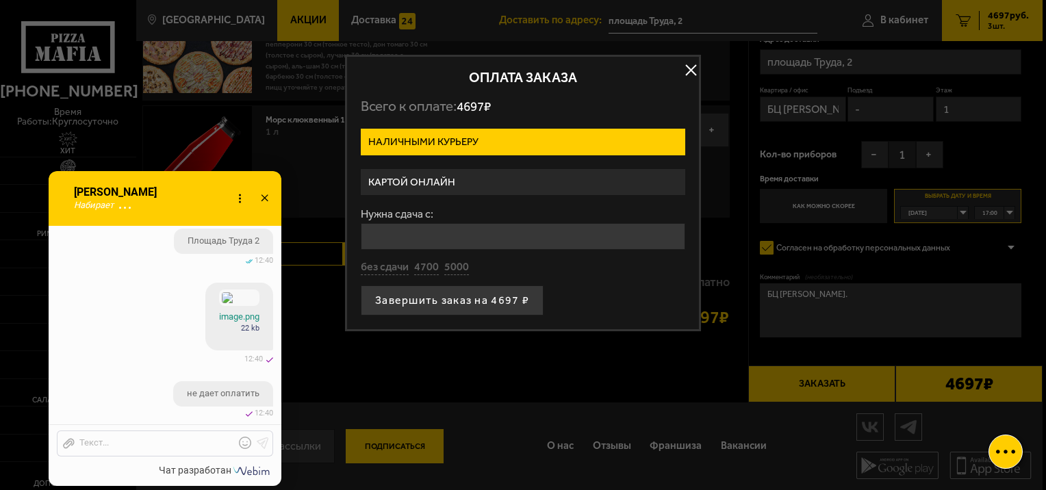
drag, startPoint x: 431, startPoint y: 192, endPoint x: 126, endPoint y: 223, distance: 307.0
click at [126, 223] on div "Онлайн-консультант [PERSON_NAME]-консультант Набирает Онлайн-консультант" at bounding box center [165, 198] width 233 height 55
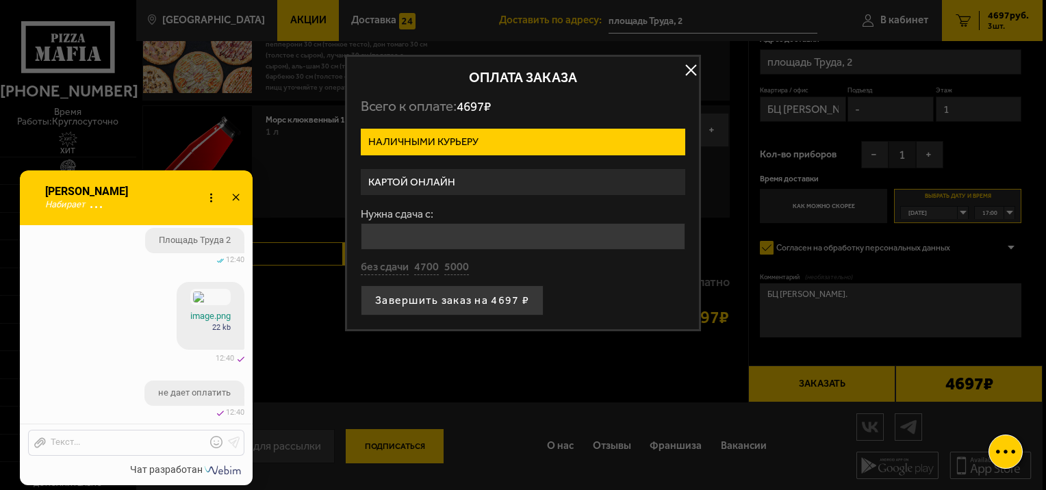
click at [405, 186] on label "Картой онлайн" at bounding box center [523, 182] width 325 height 27
click at [0, 0] on input "Картой онлайн" at bounding box center [0, 0] width 0 height 0
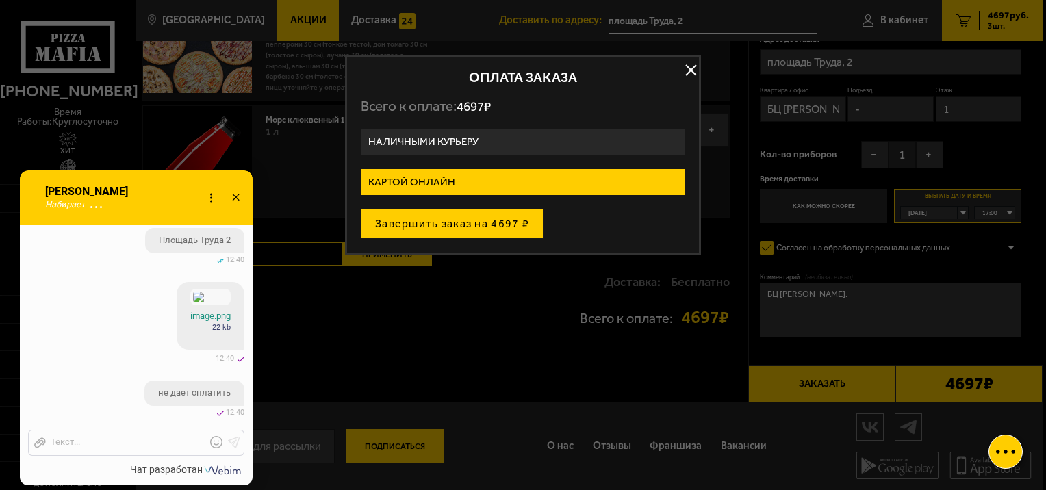
click at [457, 227] on button "Завершить заказ на 4697 ₽" at bounding box center [452, 224] width 183 height 30
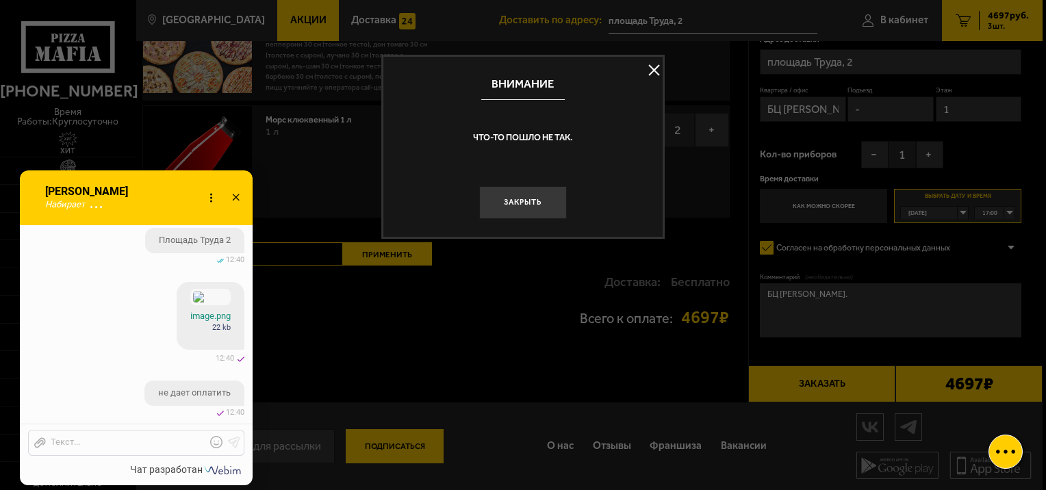
click at [654, 72] on button at bounding box center [654, 70] width 21 height 21
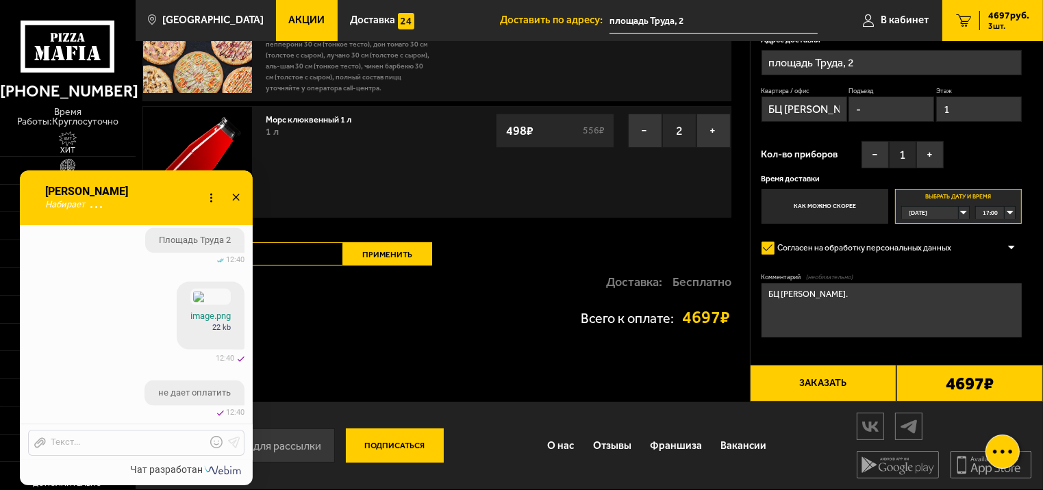
click at [870, 294] on textarea "БЦ [PERSON_NAME]." at bounding box center [891, 310] width 261 height 54
click at [1003, 301] on textarea "БЦ [PERSON_NAME]. Нужно к 17:00 доставить" at bounding box center [891, 310] width 261 height 54
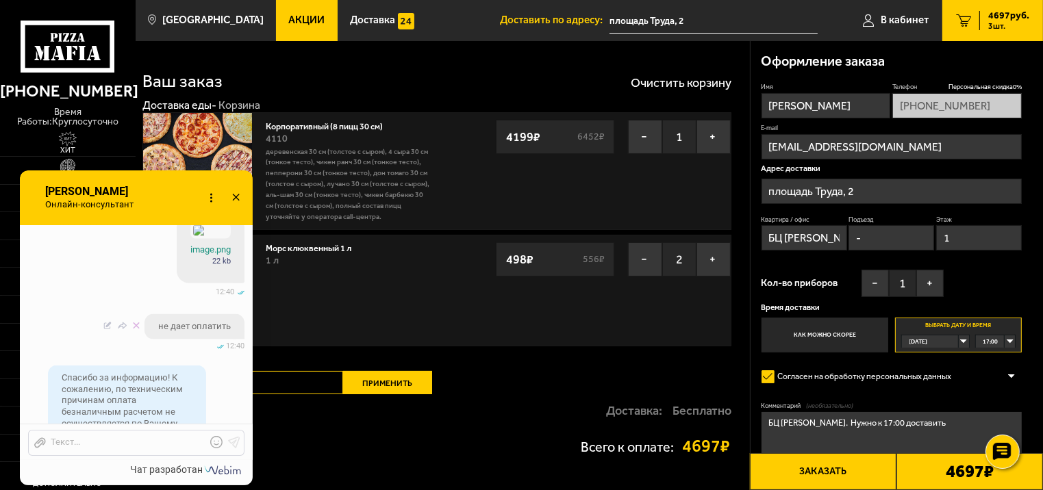
scroll to position [2282, 0]
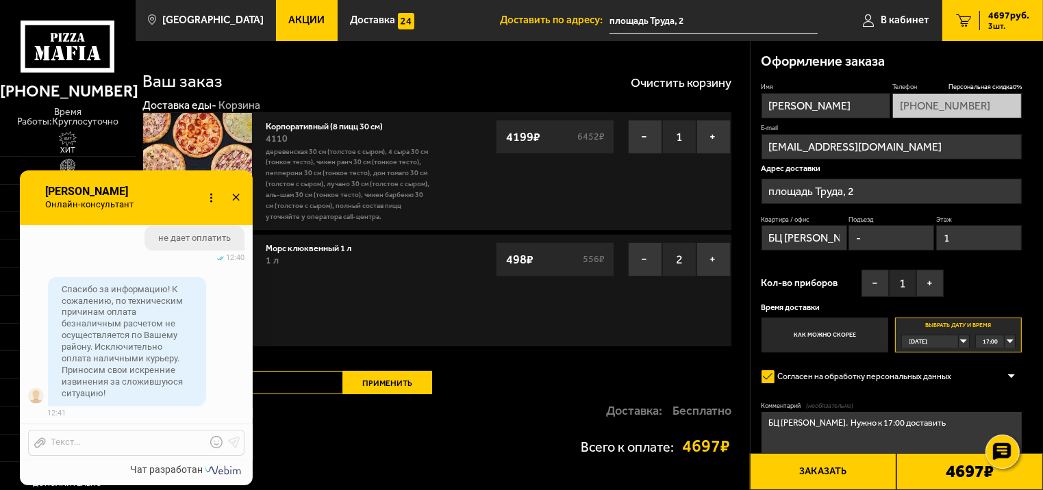
type textarea "БЦ [PERSON_NAME]. Нужно к 17:00 доставить"
click at [126, 440] on div at bounding box center [126, 443] width 160 height 12
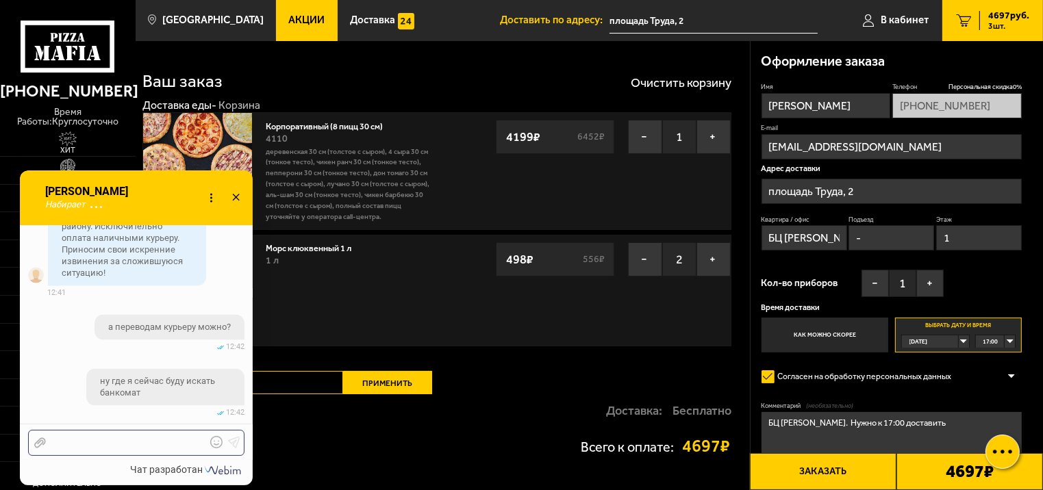
scroll to position [2477, 0]
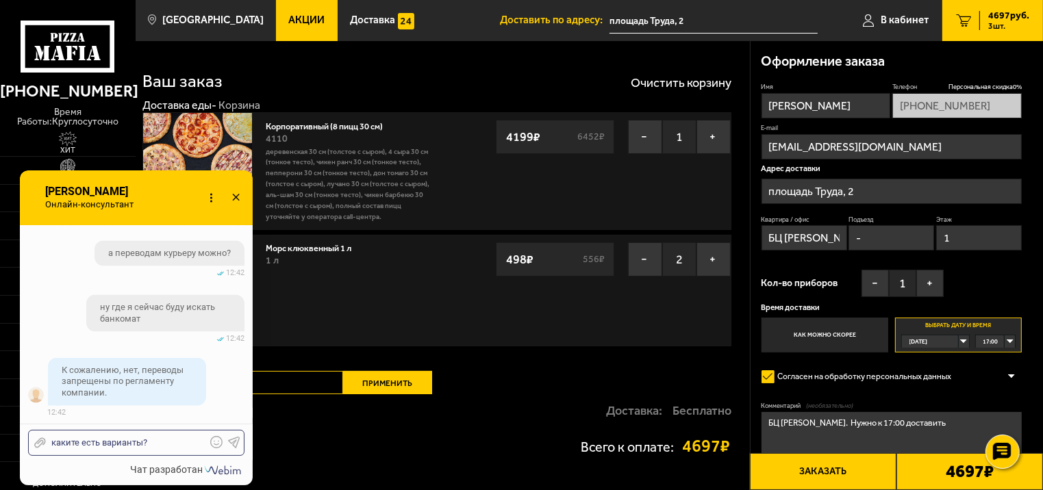
click at [233, 437] on icon at bounding box center [234, 442] width 12 height 12
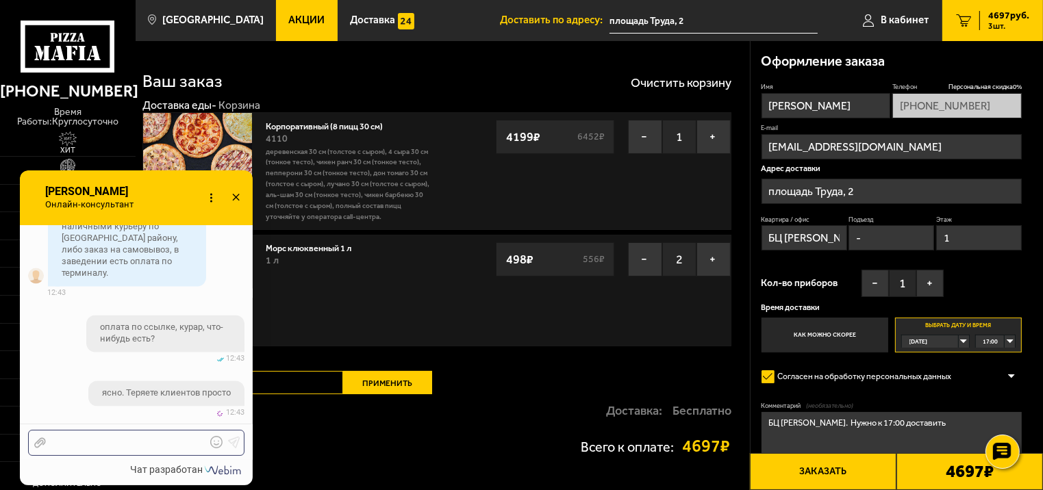
scroll to position [2816, 0]
click at [236, 197] on use at bounding box center [235, 197] width 7 height 7
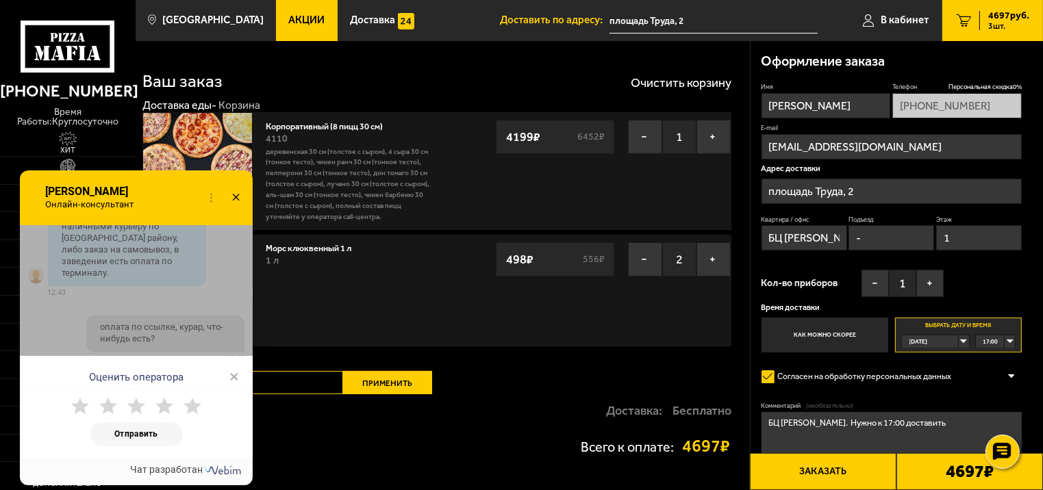
click at [86, 400] on icon at bounding box center [80, 407] width 18 height 18
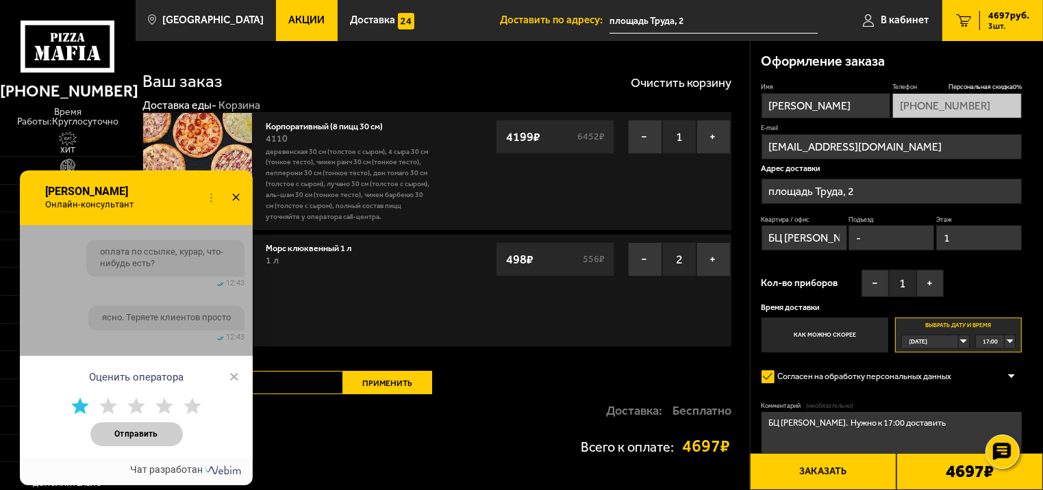
click at [140, 432] on button "Отправить" at bounding box center [136, 434] width 92 height 24
